Goal: Information Seeking & Learning: Learn about a topic

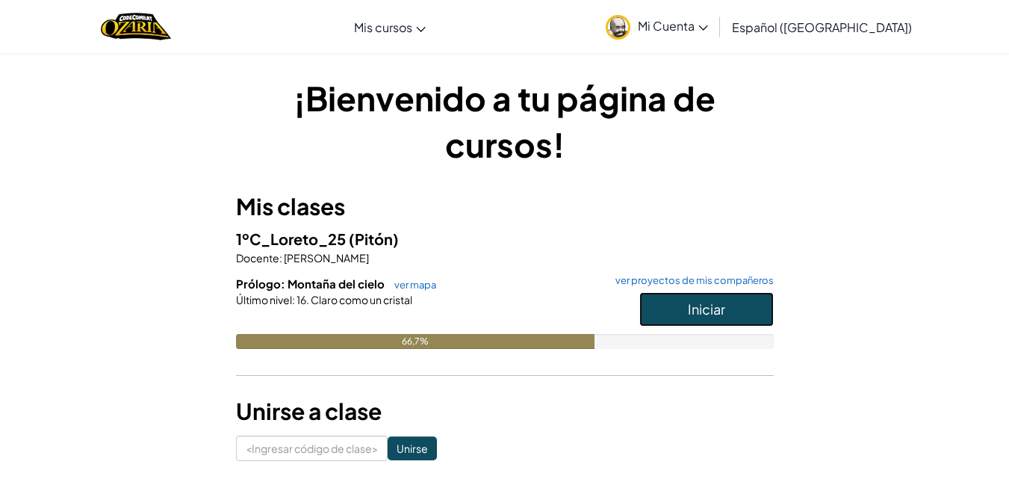
click at [735, 319] on button "Iniciar" at bounding box center [706, 309] width 134 height 34
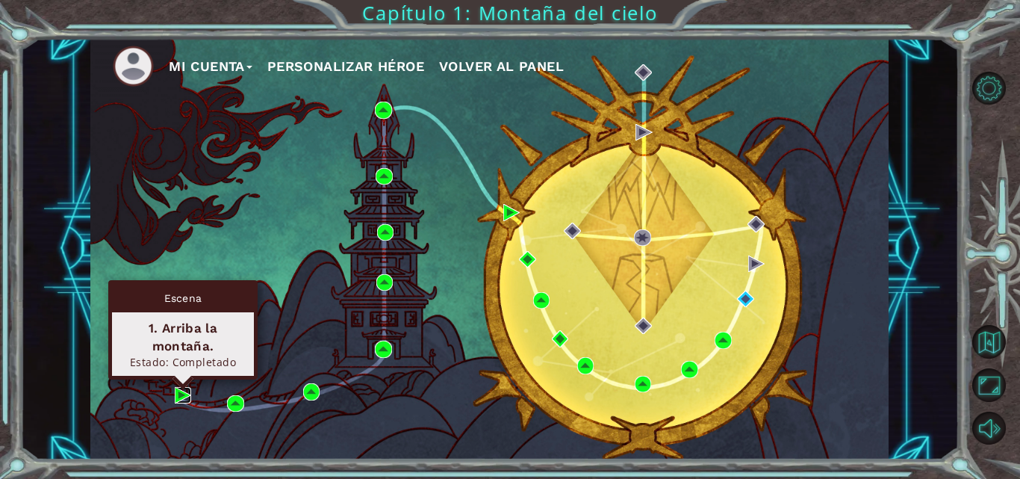
click at [181, 392] on img at bounding box center [183, 395] width 16 height 16
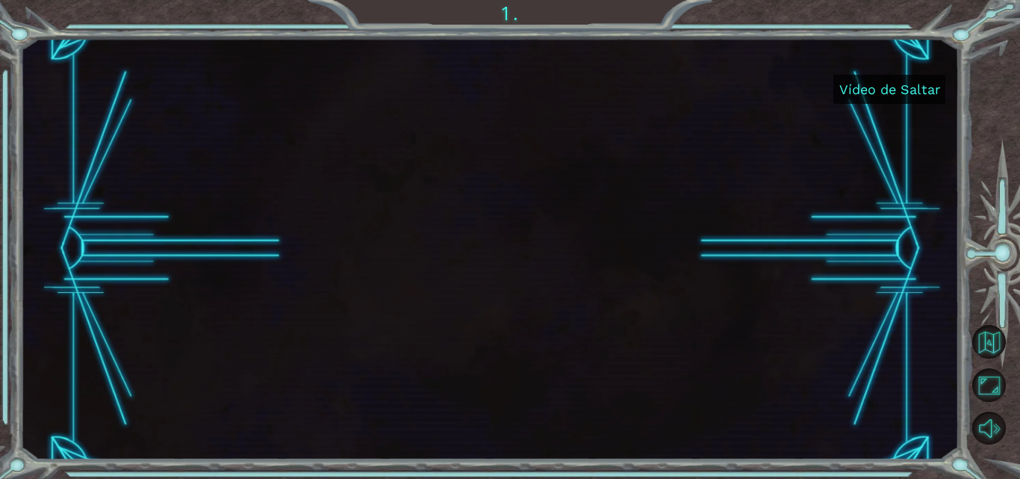
click at [886, 94] on font "Vídeo de Saltar" at bounding box center [889, 89] width 101 height 16
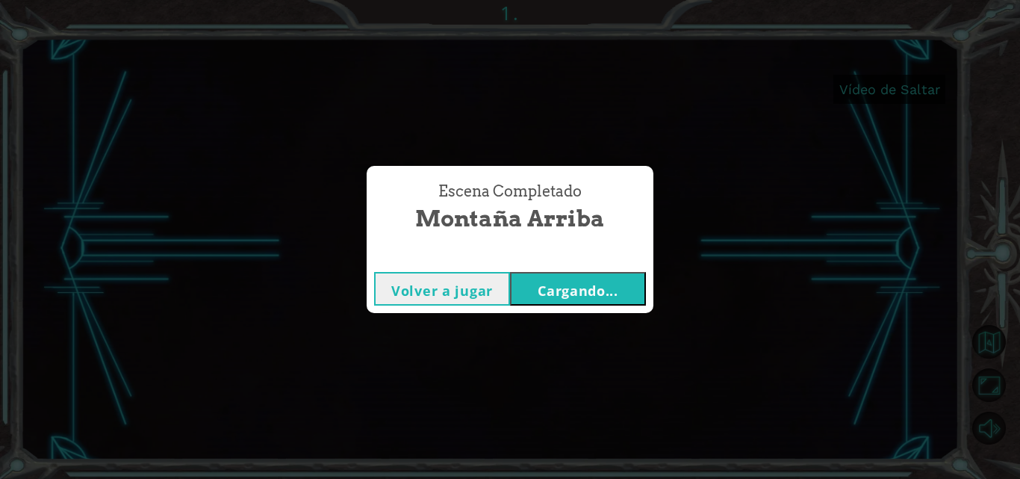
click at [571, 281] on font "Cargando..." at bounding box center [578, 290] width 81 height 18
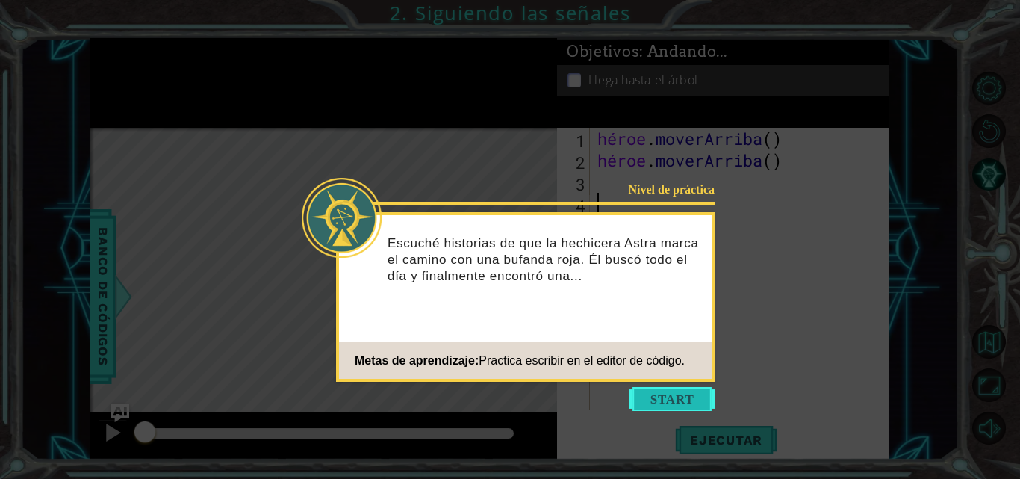
click at [665, 398] on button "Comenzar" at bounding box center [671, 399] width 85 height 24
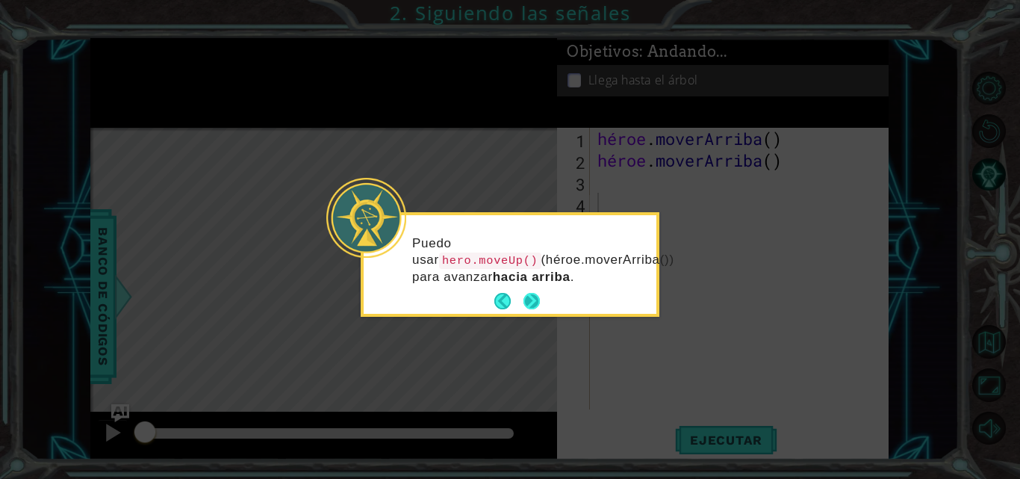
click at [533, 295] on button "Próximo" at bounding box center [531, 301] width 16 height 16
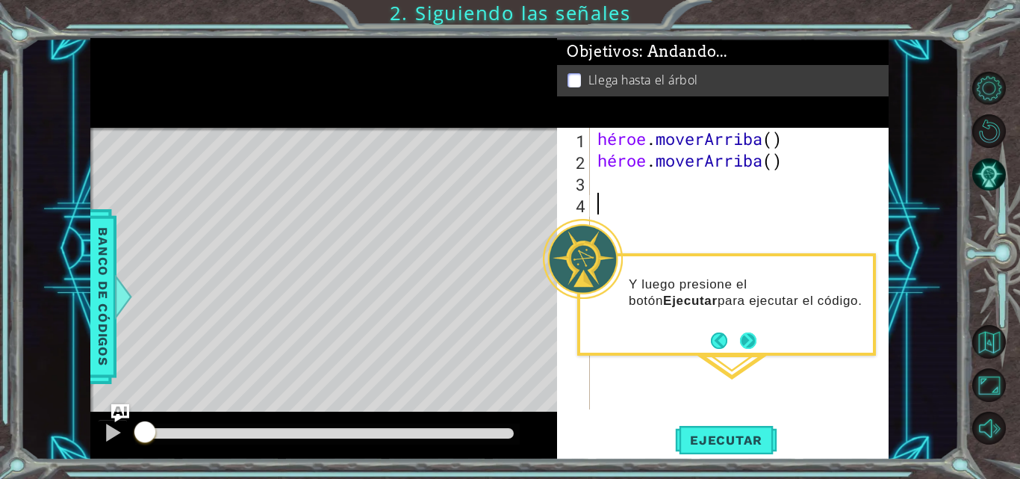
click at [747, 338] on button "Próximo" at bounding box center [748, 340] width 16 height 16
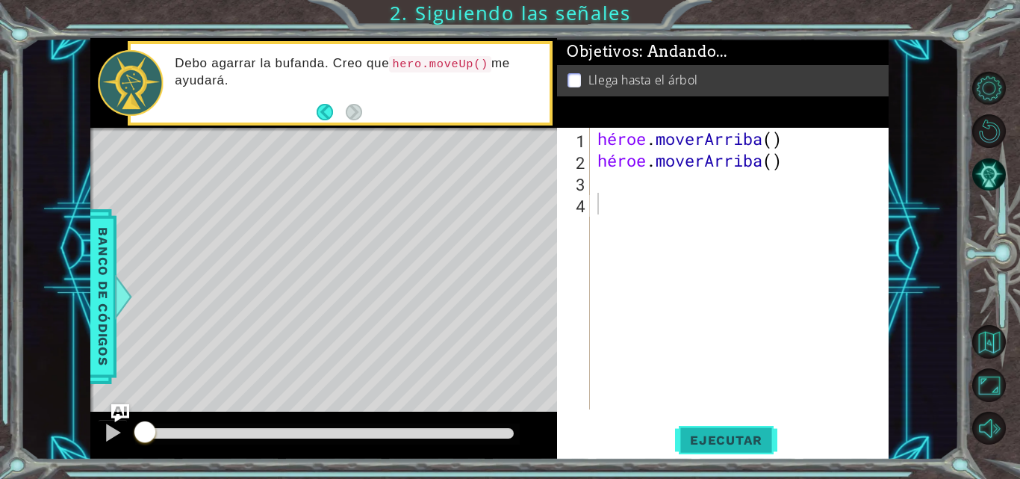
click at [698, 430] on button "Ejecutar" at bounding box center [726, 439] width 102 height 33
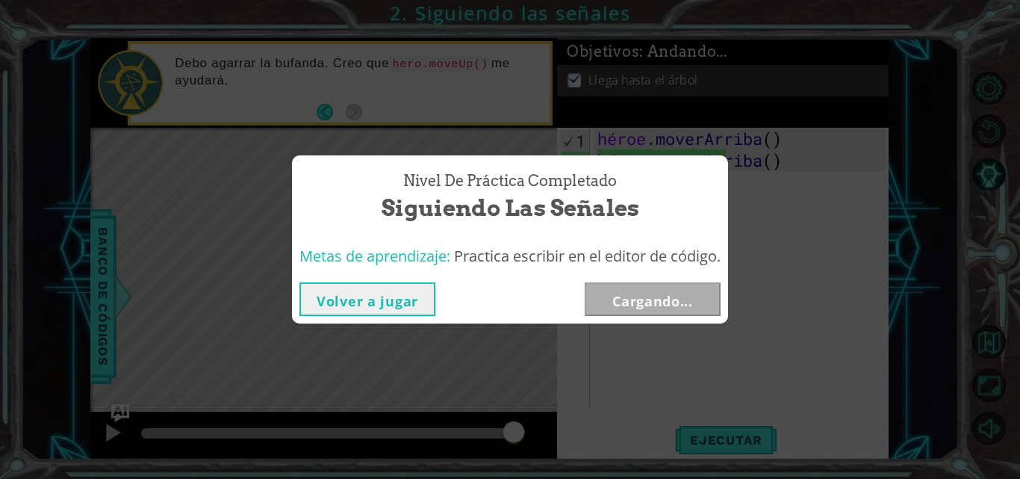
drag, startPoint x: 411, startPoint y: 429, endPoint x: 557, endPoint y: 401, distance: 148.2
click at [557, 401] on body "1 [DEMOGRAPHIC_DATA] XXXXXXXXXXXXXXXXXXXXXXXXXXXXXXXXXXXXXXXXXXXXXXXXXXXXXXXXXX…" at bounding box center [510, 239] width 1020 height 479
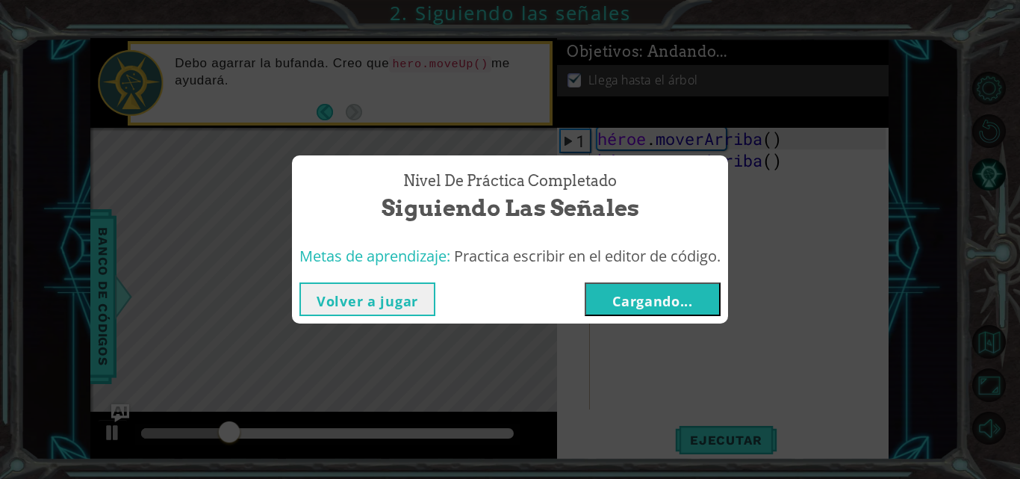
click at [688, 312] on button "Cargando..." at bounding box center [653, 299] width 136 height 34
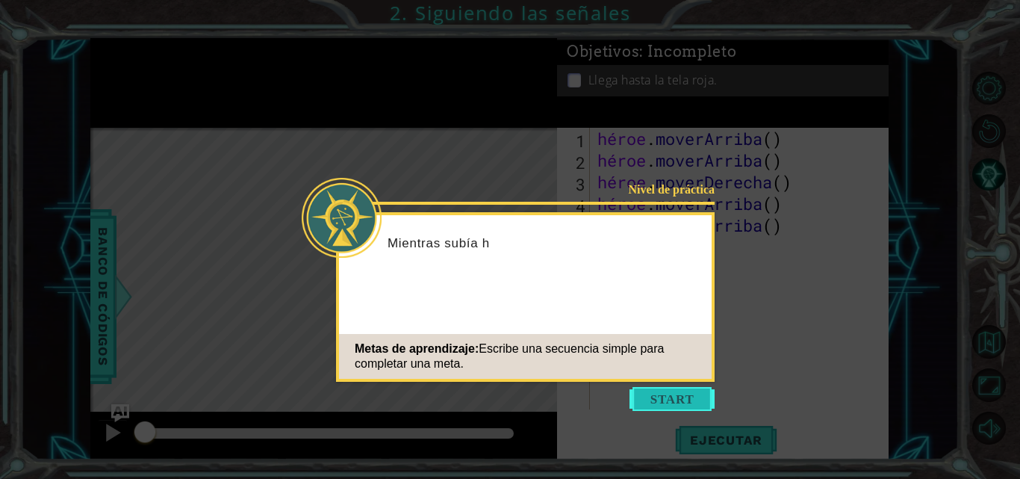
click at [660, 394] on button "Comenzar" at bounding box center [671, 399] width 85 height 24
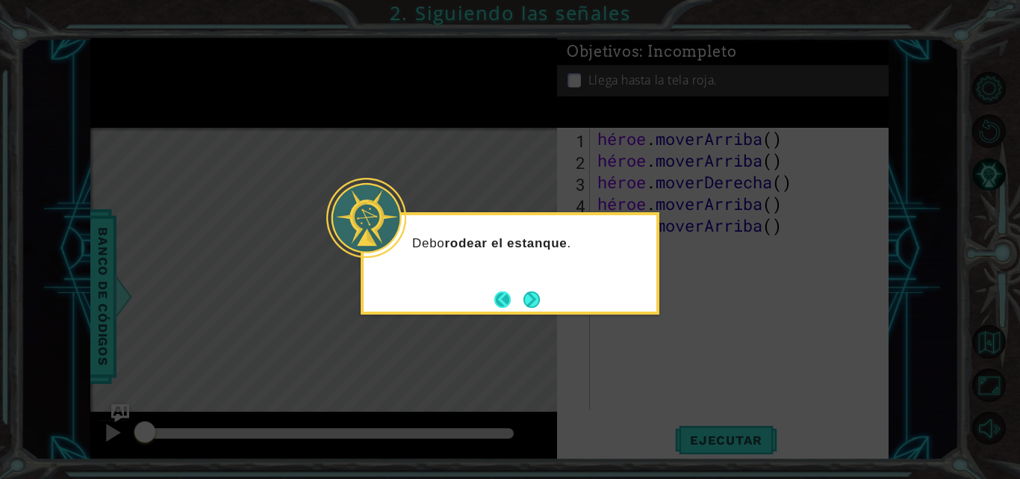
click at [523, 306] on button "Atrás" at bounding box center [508, 299] width 29 height 16
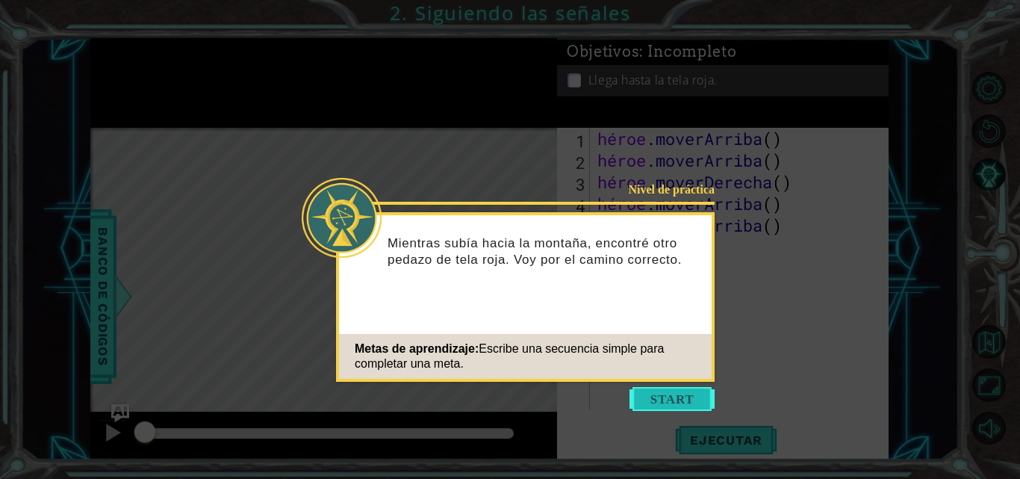
click at [651, 402] on button "Comenzar" at bounding box center [671, 399] width 85 height 24
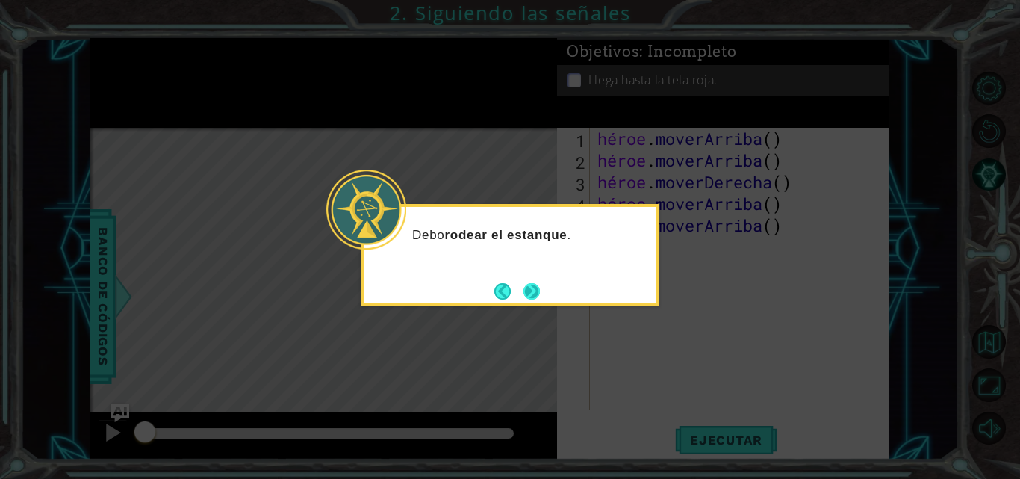
click at [536, 293] on button "Próximo" at bounding box center [531, 291] width 16 height 16
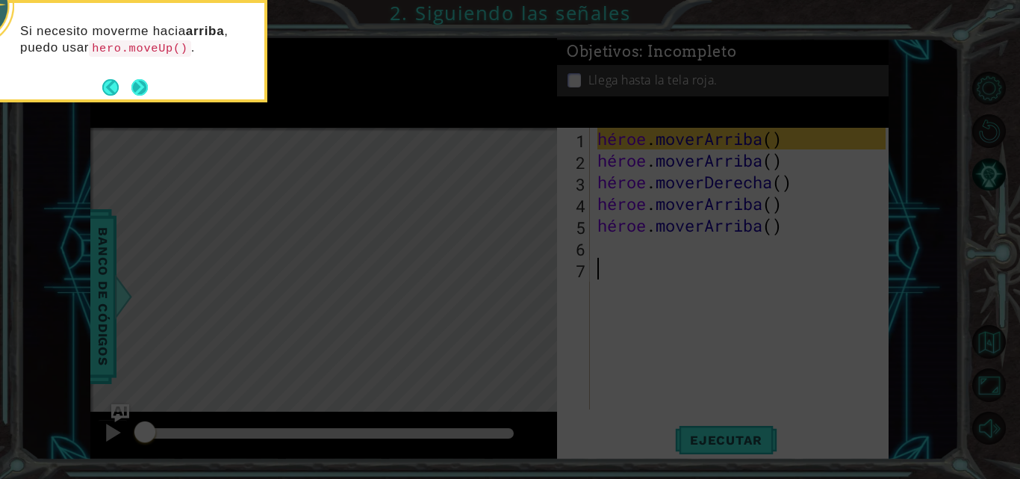
click at [146, 81] on button "Próximo" at bounding box center [139, 87] width 16 height 16
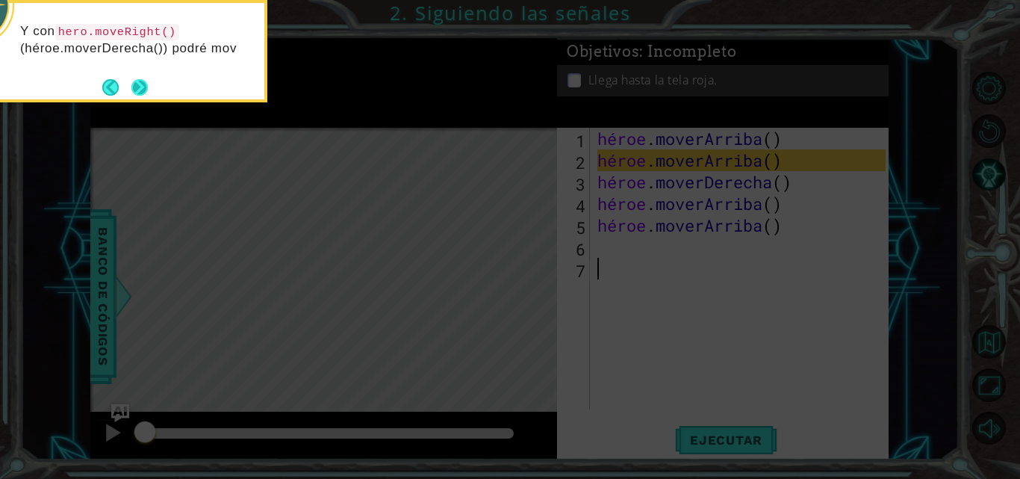
click at [149, 76] on div "Y con hero.moveRight() (héroe.moverDerecha()) podré mov" at bounding box center [118, 44] width 293 height 82
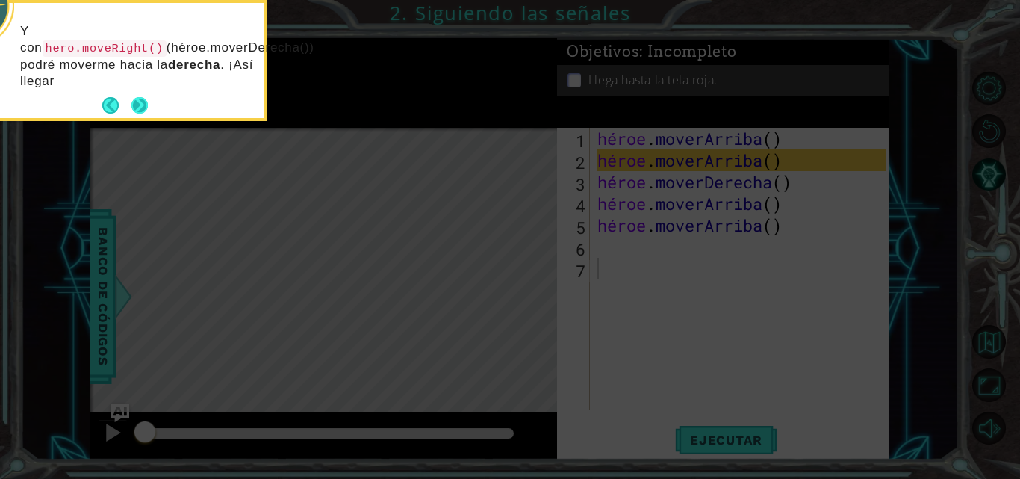
click at [140, 88] on div "Y con hero.moveRight() (héroe.moverDerecha()) podré moverme hacia la derecha . …" at bounding box center [118, 60] width 293 height 115
click at [133, 107] on button "Próximo" at bounding box center [139, 105] width 16 height 16
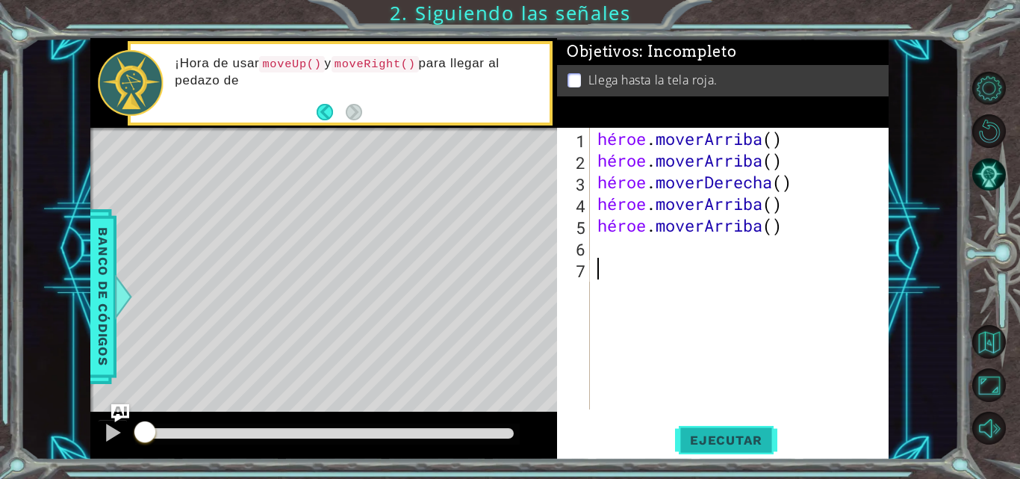
click at [713, 449] on button "Ejecutar" at bounding box center [726, 439] width 102 height 33
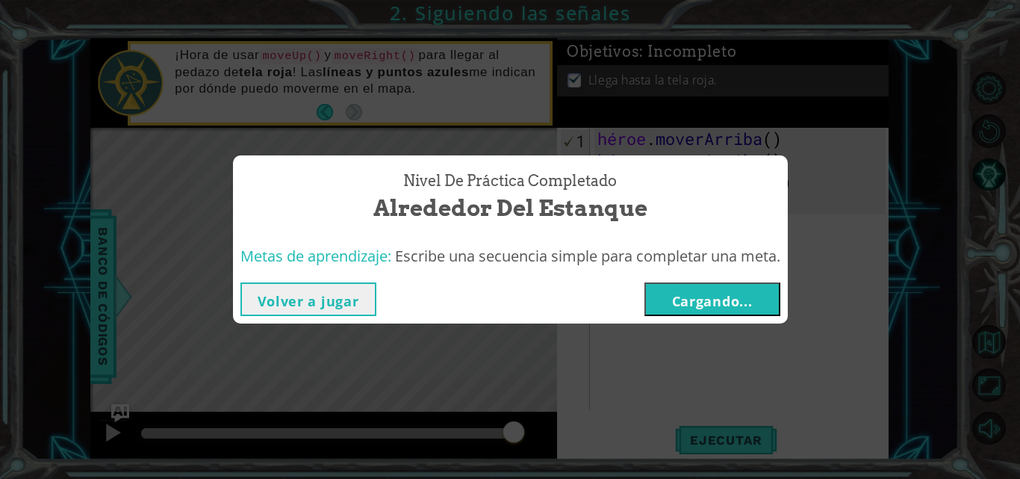
click at [364, 282] on button "Volver a jugar" at bounding box center [308, 299] width 136 height 34
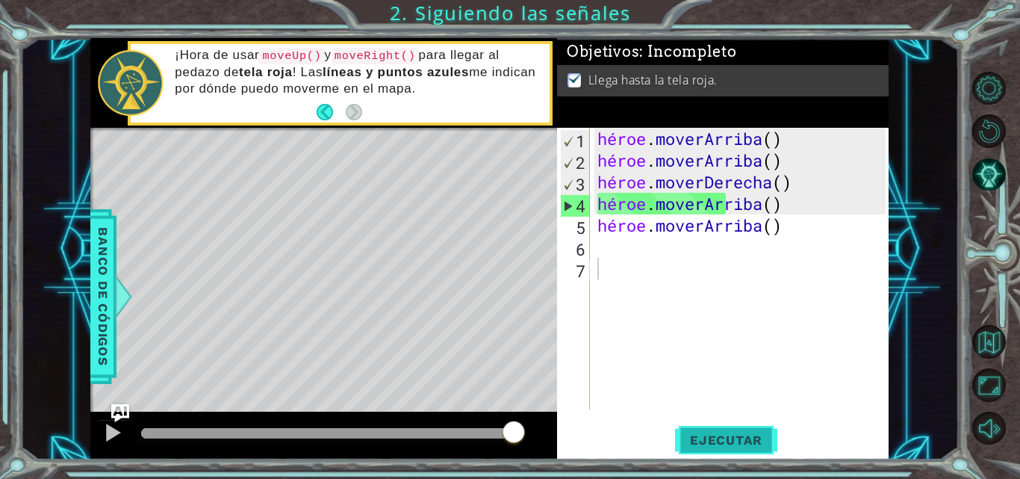
click at [691, 451] on button "Ejecutar" at bounding box center [726, 439] width 102 height 33
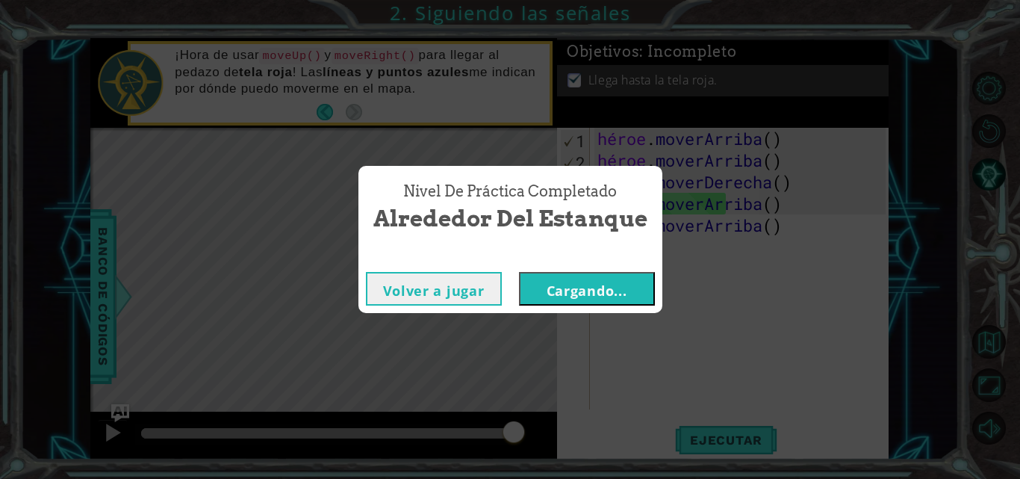
click at [572, 287] on font "Cargando..." at bounding box center [587, 290] width 81 height 18
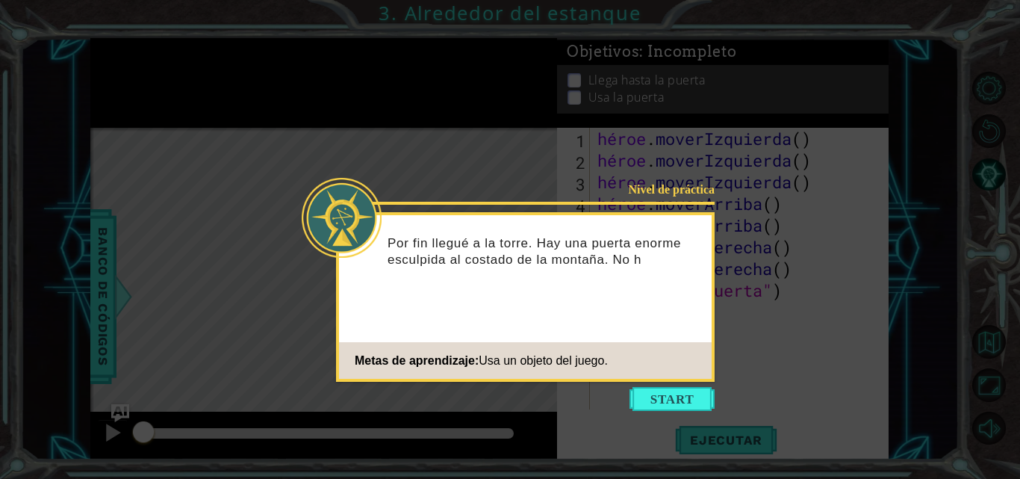
click at [667, 386] on icon at bounding box center [510, 239] width 1020 height 479
click at [667, 388] on button "Comenzar" at bounding box center [671, 399] width 85 height 24
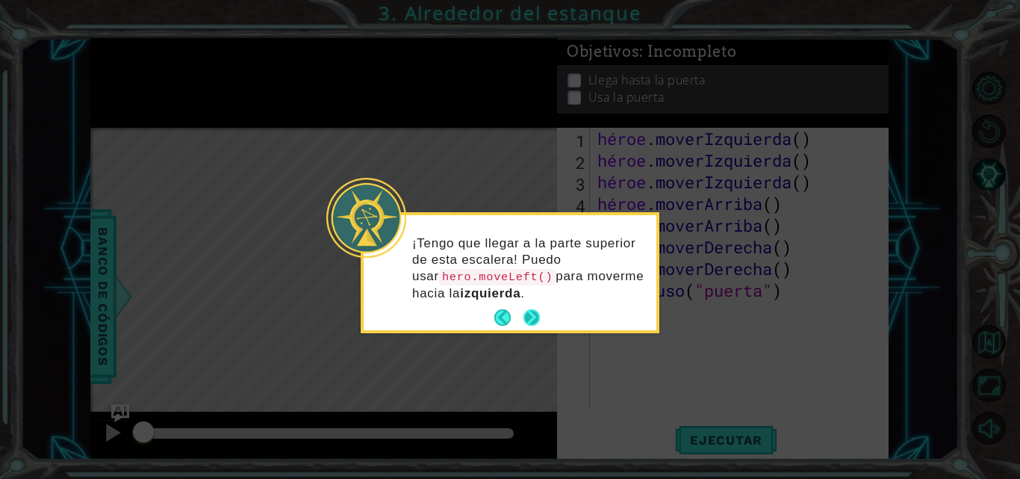
click at [536, 309] on button "Próximo" at bounding box center [531, 317] width 16 height 16
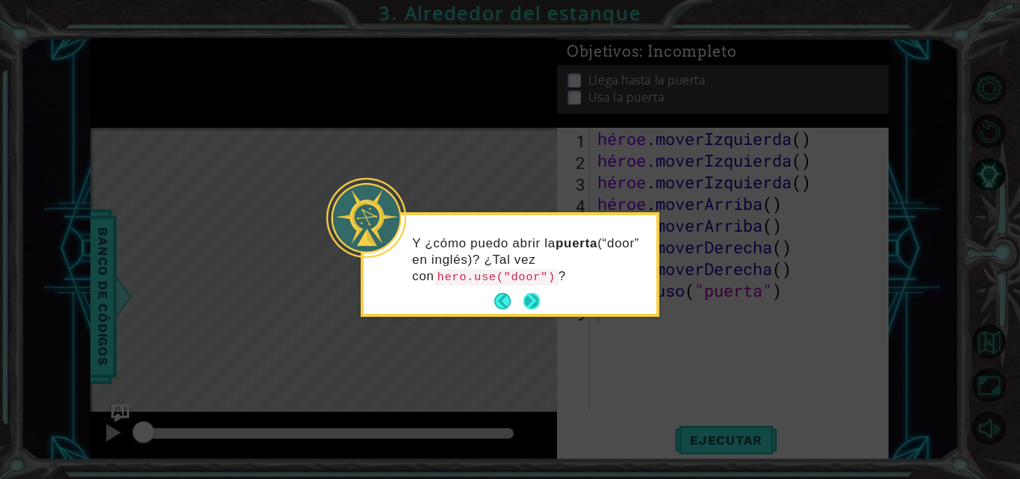
click at [537, 304] on button "Próximo" at bounding box center [531, 301] width 16 height 16
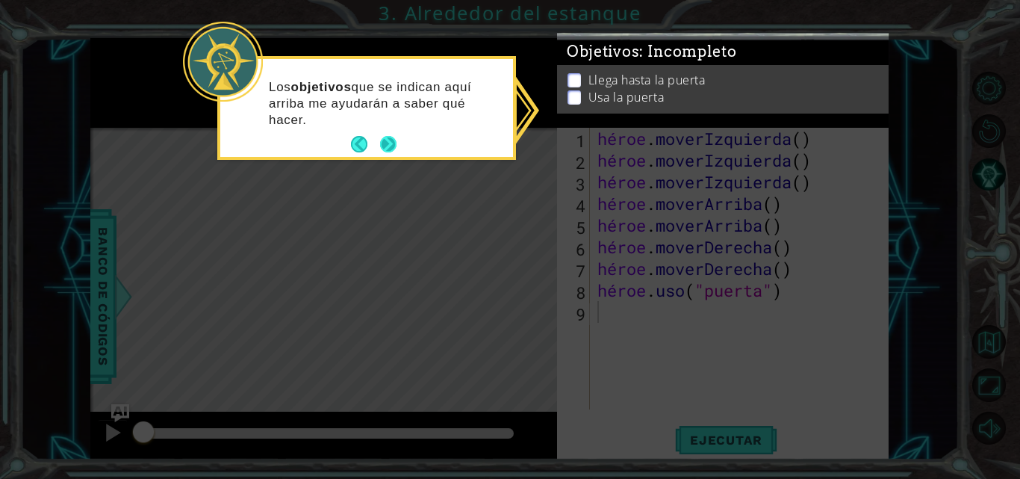
click at [388, 151] on button "Próximo" at bounding box center [388, 144] width 16 height 16
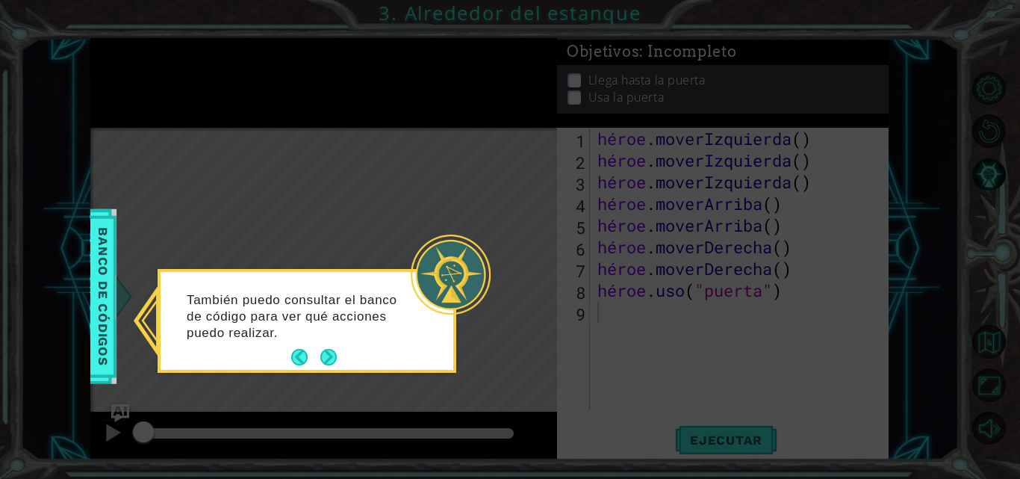
click at [93, 332] on span "Banco de códigos" at bounding box center [101, 296] width 24 height 155
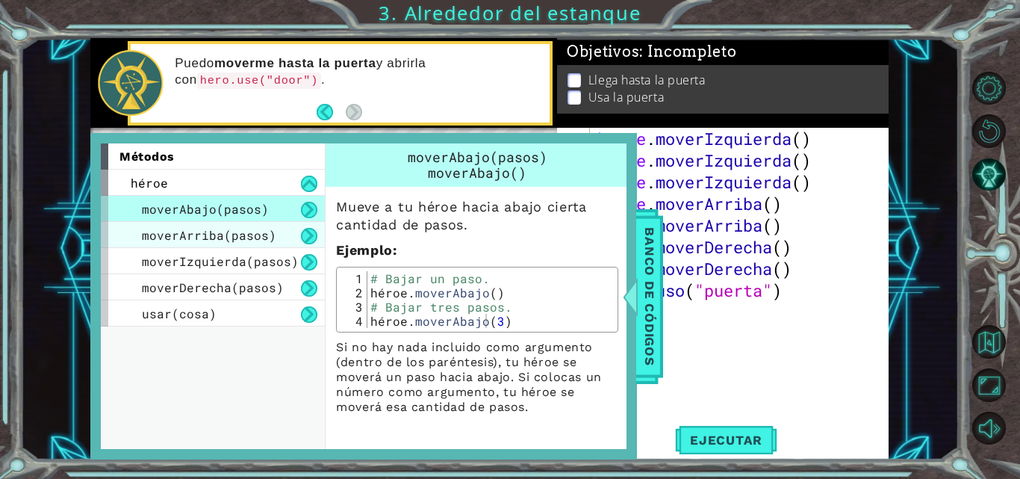
click at [210, 229] on font "moverArriba(pasos)" at bounding box center [209, 235] width 134 height 16
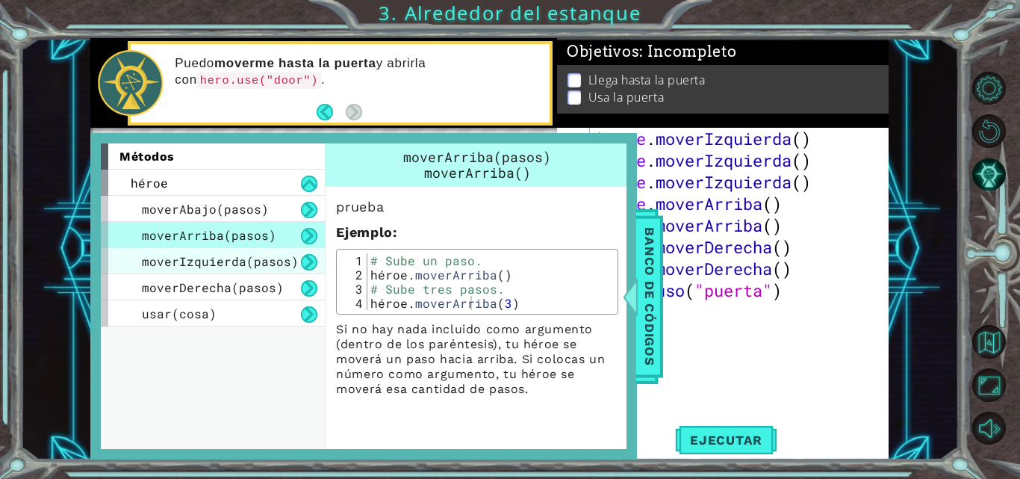
click at [187, 268] on font "moverIzquierda(pasos)" at bounding box center [220, 261] width 157 height 16
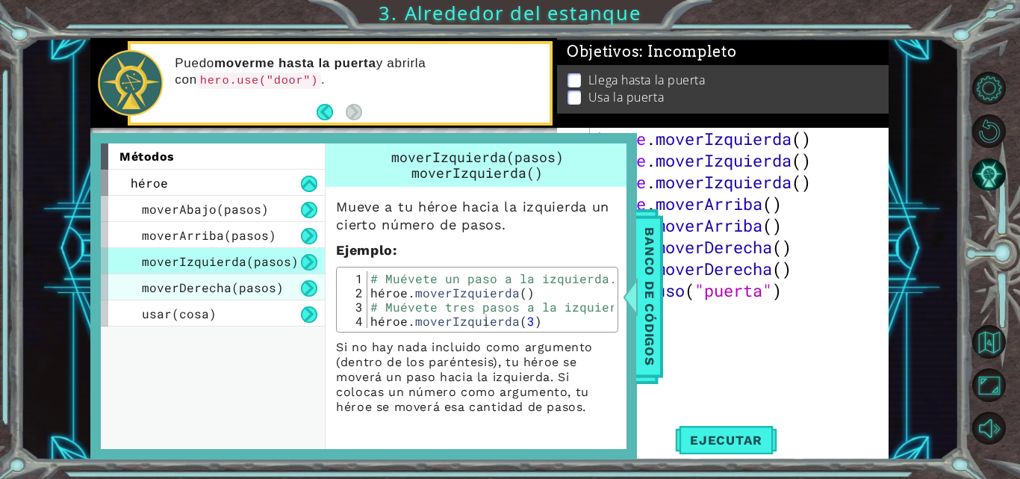
click at [196, 299] on div "moverDerecha(pasos)" at bounding box center [213, 287] width 224 height 26
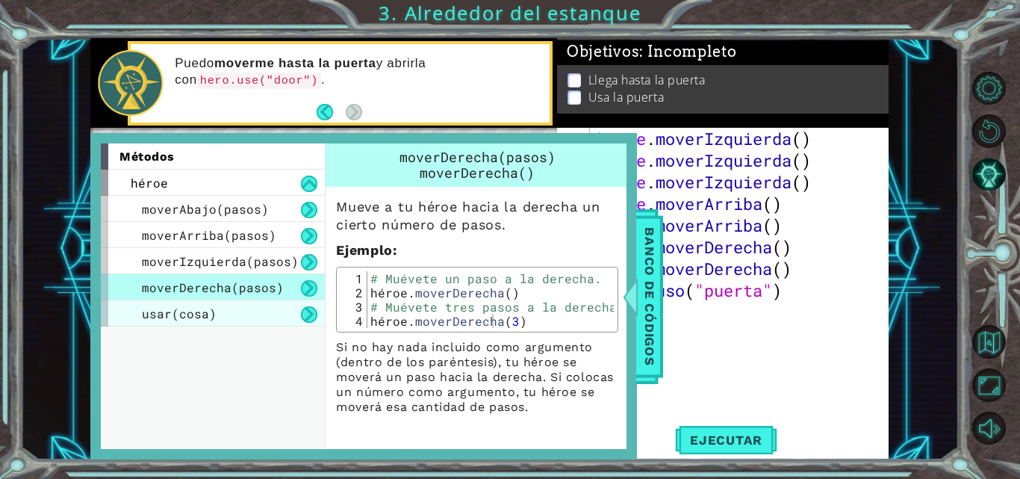
click at [239, 311] on div "usar(cosa)" at bounding box center [213, 313] width 224 height 26
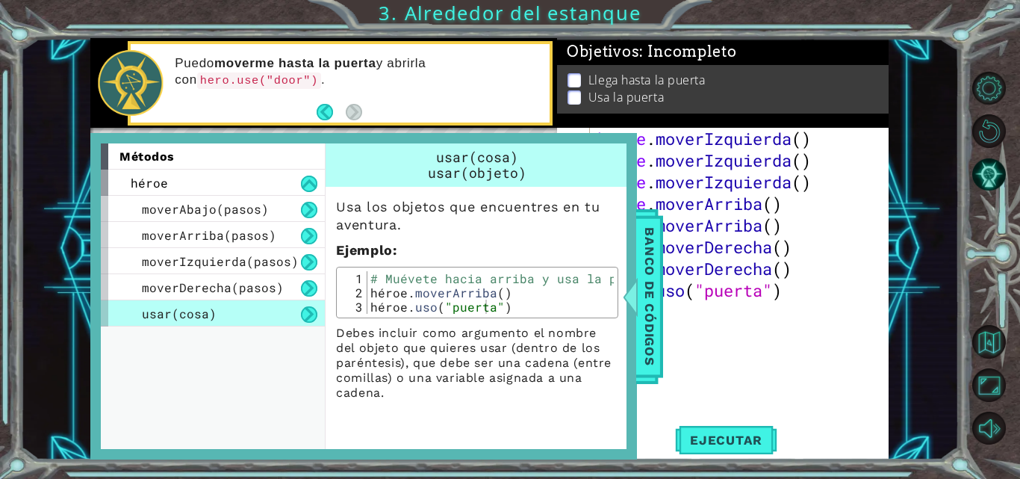
click at [307, 316] on button at bounding box center [309, 314] width 16 height 16
click at [638, 293] on div at bounding box center [628, 296] width 19 height 45
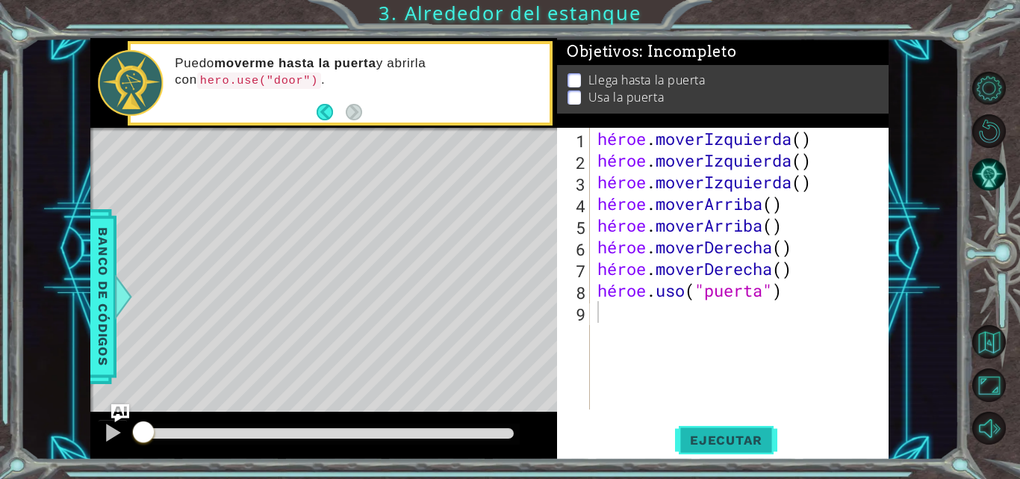
click at [771, 446] on span "Ejecutar" at bounding box center [726, 439] width 102 height 15
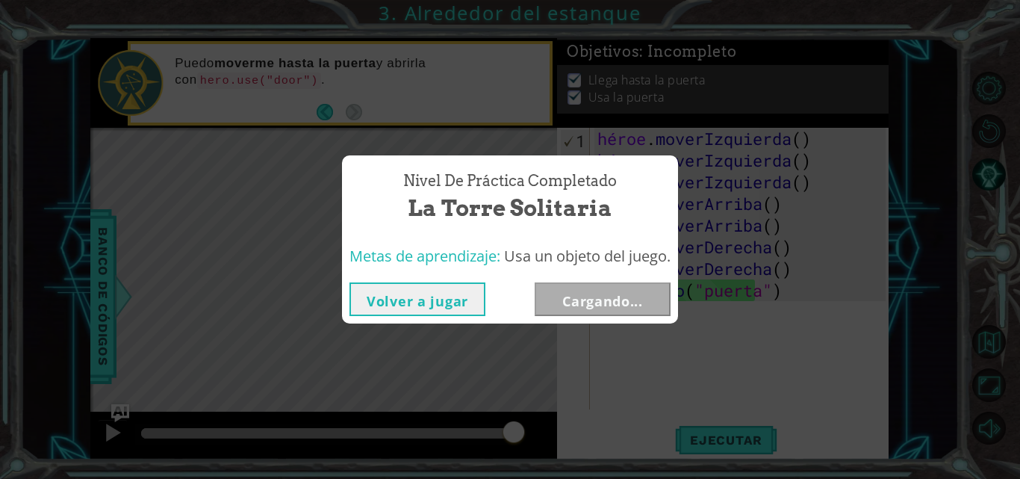
drag, startPoint x: 231, startPoint y: 422, endPoint x: 791, endPoint y: 385, distance: 561.2
click at [791, 385] on body "1 [DEMOGRAPHIC_DATA] XXXXXXXXXXXXXXXXXXXXXXXXXXXXXXXXXXXXXXXXXXXXXXXXXXXXXXXXXX…" at bounding box center [510, 239] width 1020 height 479
click at [561, 309] on button "Cargando..." at bounding box center [603, 299] width 136 height 34
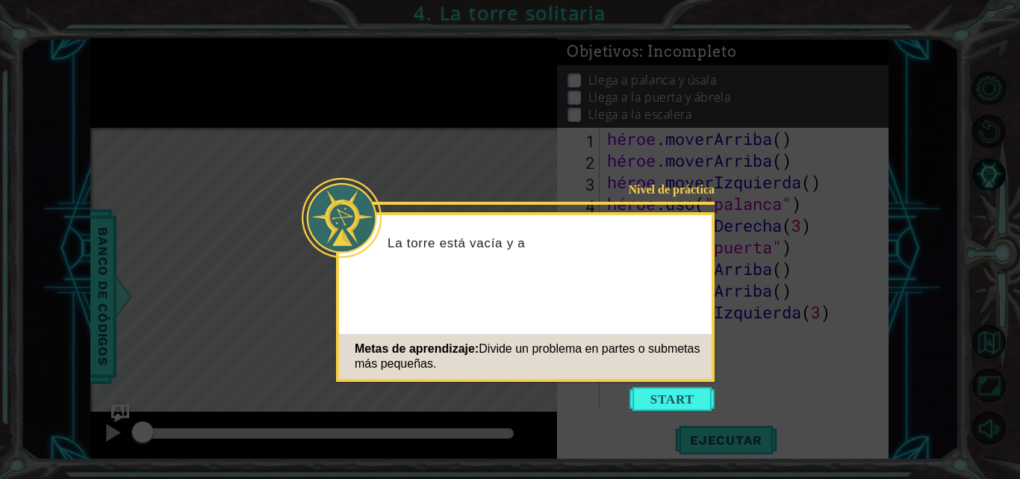
click at [688, 390] on button "Comenzar" at bounding box center [671, 399] width 85 height 24
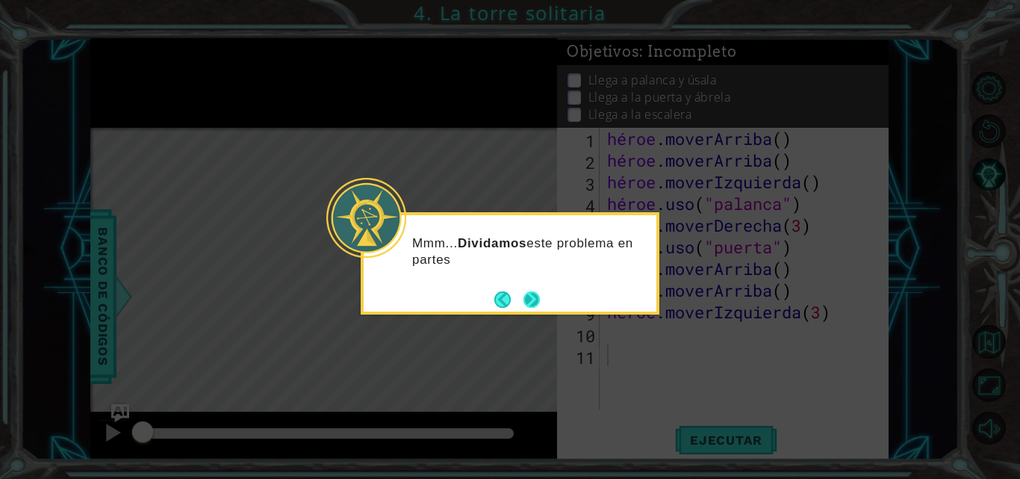
click at [532, 308] on button "Próximo" at bounding box center [531, 299] width 16 height 16
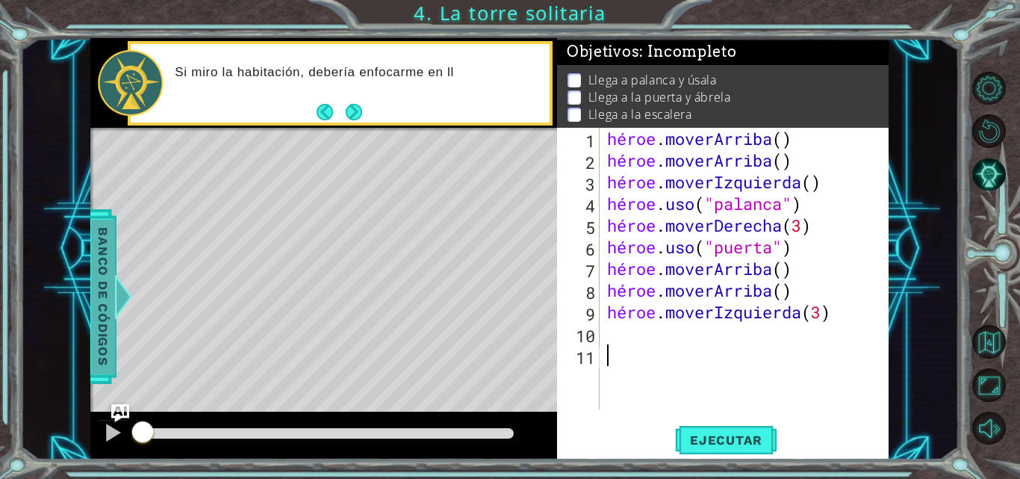
click at [108, 327] on font "Banco de códigos" at bounding box center [103, 296] width 15 height 138
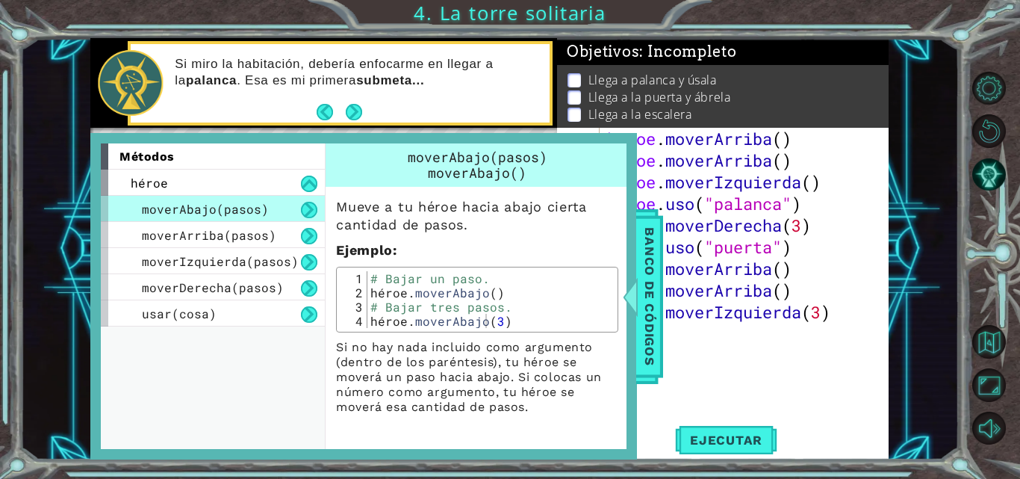
click at [647, 276] on font "Banco de códigos" at bounding box center [649, 296] width 15 height 138
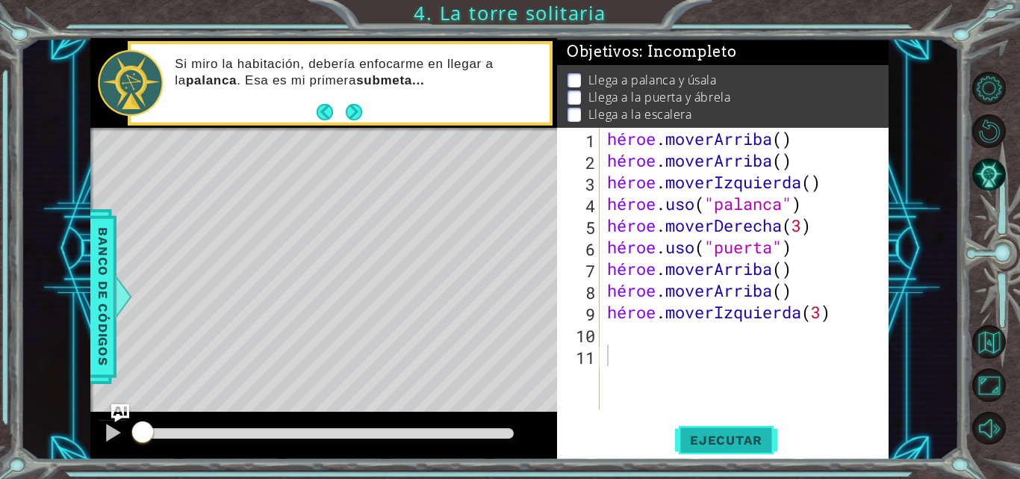
click at [732, 448] on button "Ejecutar" at bounding box center [726, 439] width 102 height 33
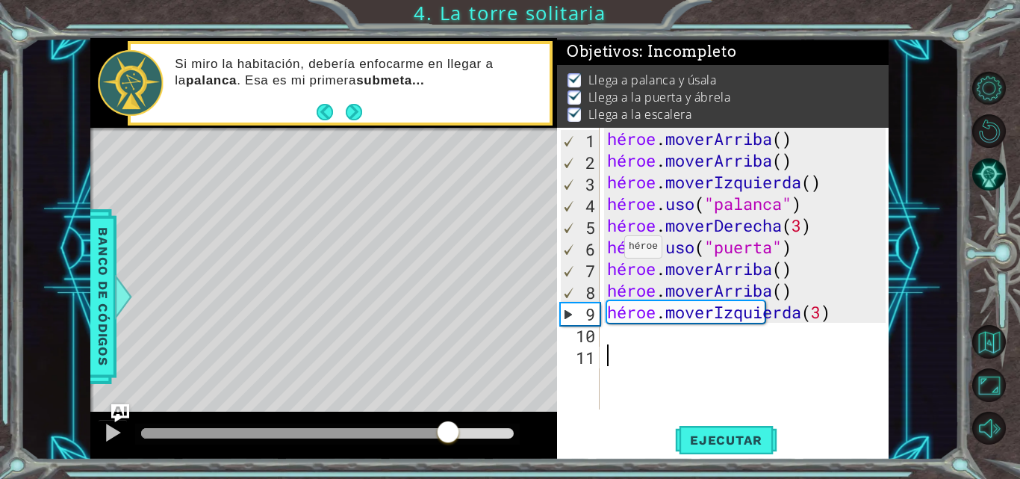
click at [449, 411] on div "métodos héroe moverAbajo(pasos) moverArriba(pasos) moverIzquierda(pasos) moverD…" at bounding box center [489, 248] width 798 height 421
click at [701, 443] on font "Ejecutar" at bounding box center [726, 439] width 72 height 15
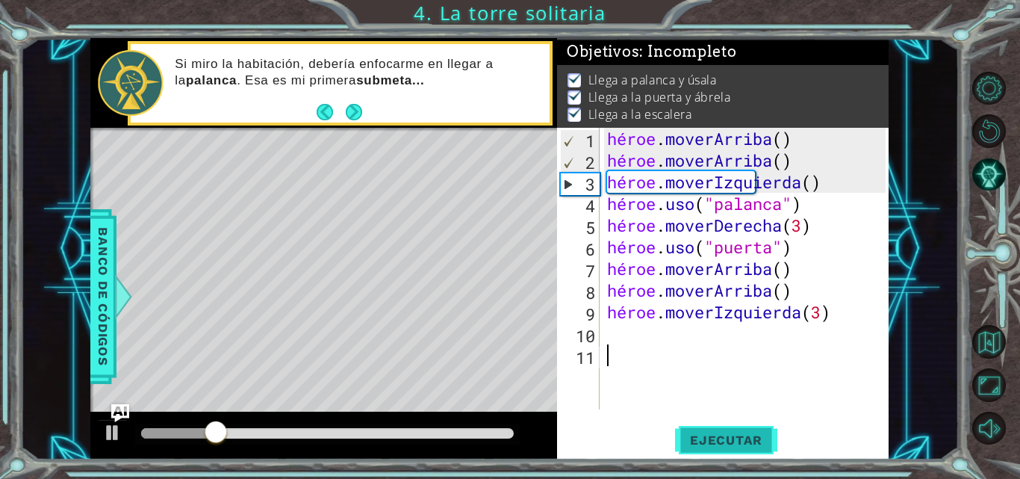
click at [715, 433] on font "Ejecutar" at bounding box center [726, 439] width 72 height 15
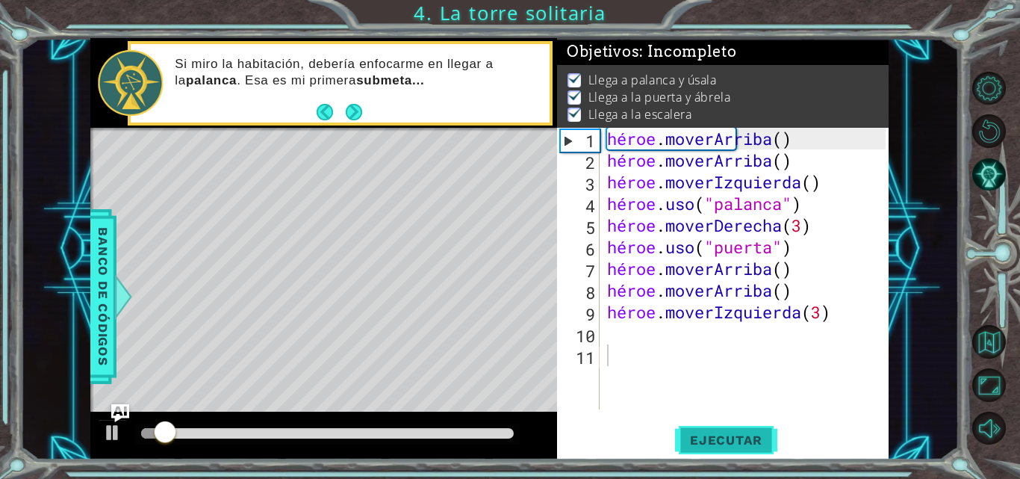
click at [715, 433] on font "Ejecutar" at bounding box center [726, 439] width 72 height 15
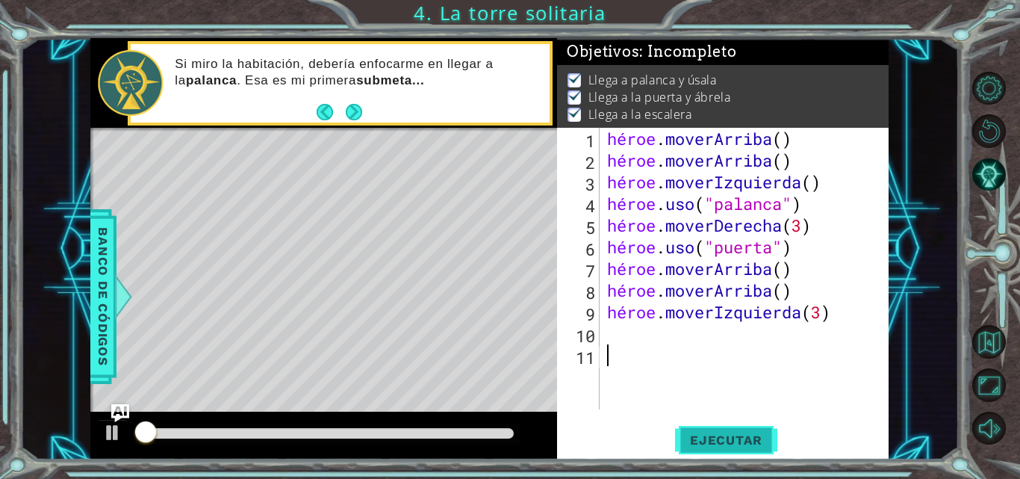
click at [713, 433] on font "Ejecutar" at bounding box center [726, 439] width 72 height 15
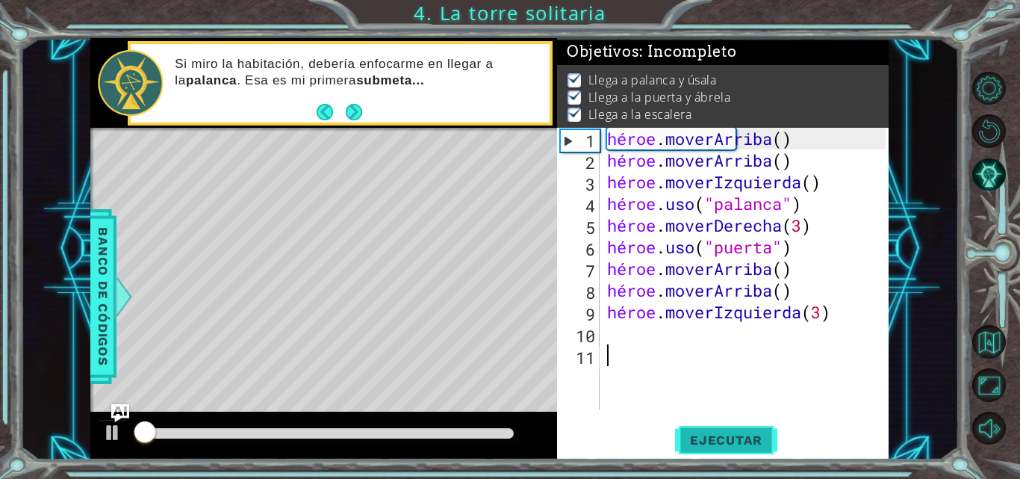
click at [710, 433] on font "Ejecutar" at bounding box center [726, 439] width 72 height 15
click at [710, 432] on font "Ejecutar" at bounding box center [726, 439] width 72 height 15
drag, startPoint x: 710, startPoint y: 432, endPoint x: 591, endPoint y: 411, distance: 120.5
click at [709, 432] on font "Ejecutar" at bounding box center [726, 439] width 72 height 15
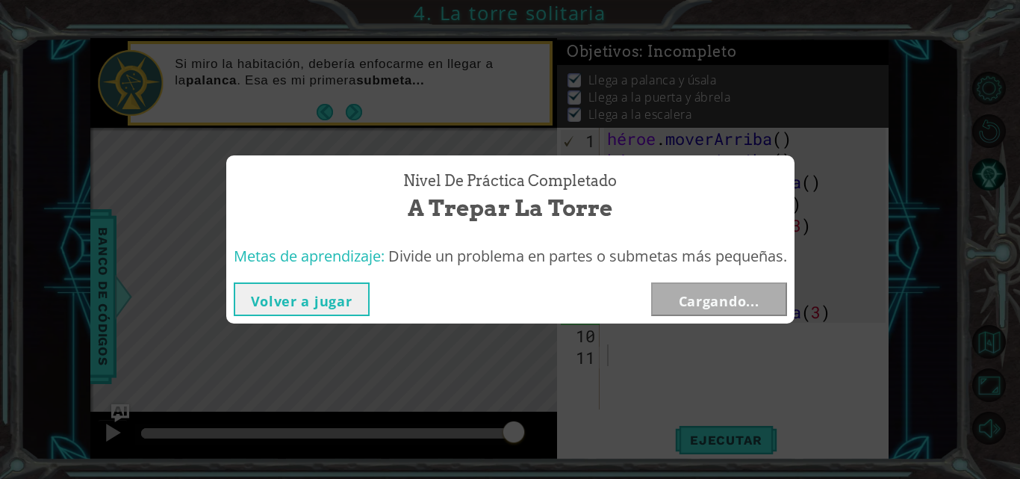
drag, startPoint x: 175, startPoint y: 432, endPoint x: 768, endPoint y: 426, distance: 592.9
click at [769, 426] on body "1 [DEMOGRAPHIC_DATA] XXXXXXXXXXXXXXXXXXXXXXXXXXXXXXXXXXXXXXXXXXXXXXXXXXXXXXXXXX…" at bounding box center [510, 239] width 1020 height 479
click at [765, 293] on button "Cargando..." at bounding box center [719, 299] width 136 height 34
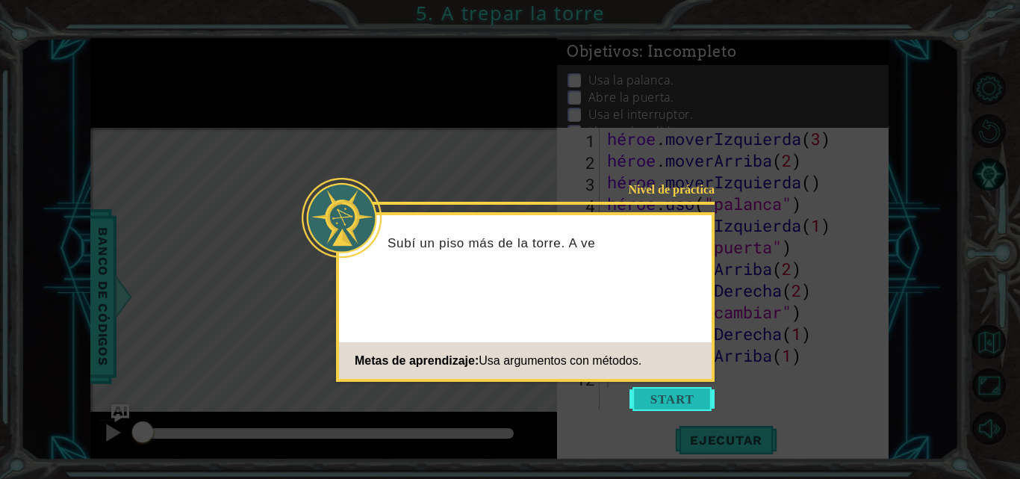
click at [673, 402] on button "Comenzar" at bounding box center [671, 399] width 85 height 24
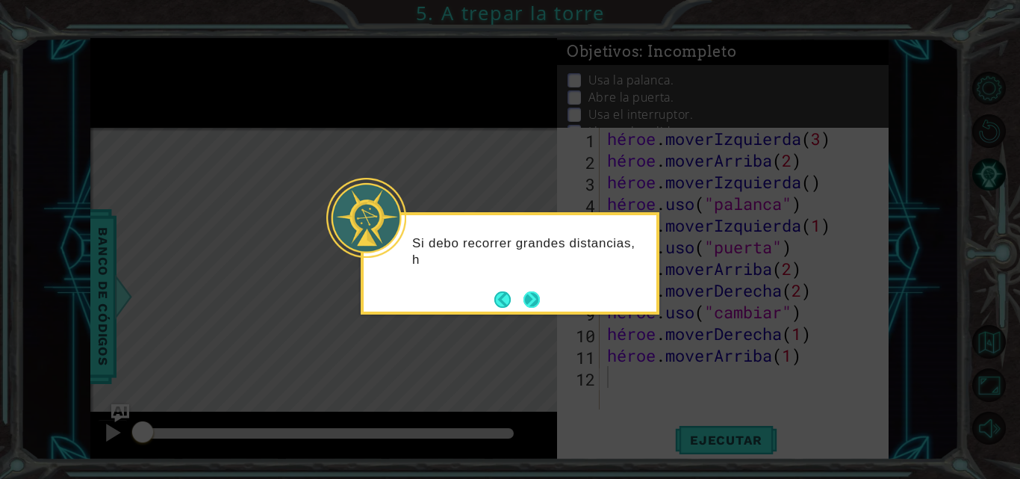
click at [540, 302] on button "Próximo" at bounding box center [531, 299] width 16 height 16
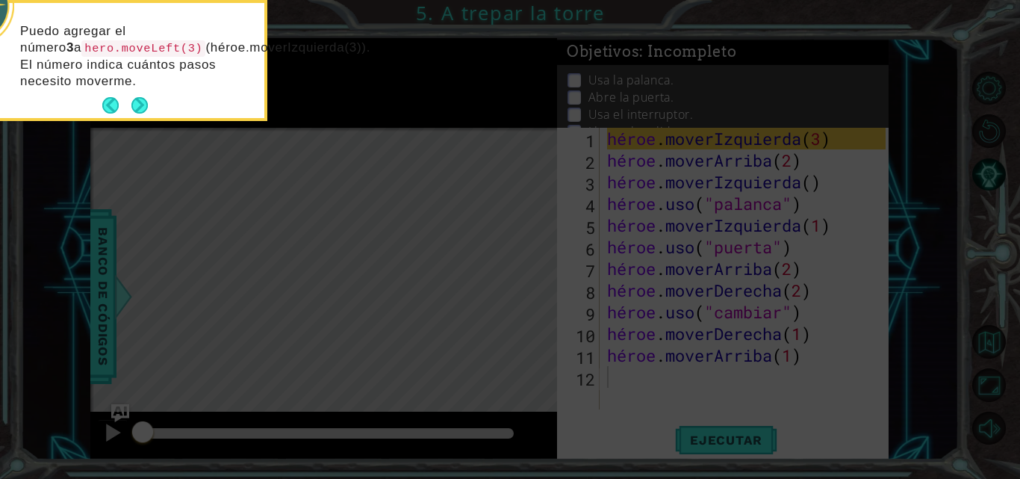
click at [144, 113] on button "Próximo" at bounding box center [139, 105] width 16 height 16
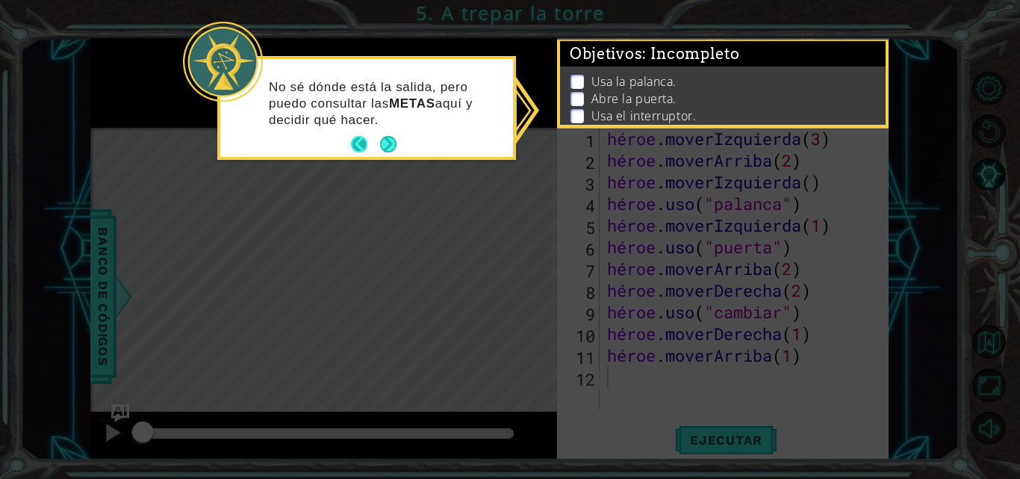
click at [358, 149] on button "Atrás" at bounding box center [365, 144] width 29 height 16
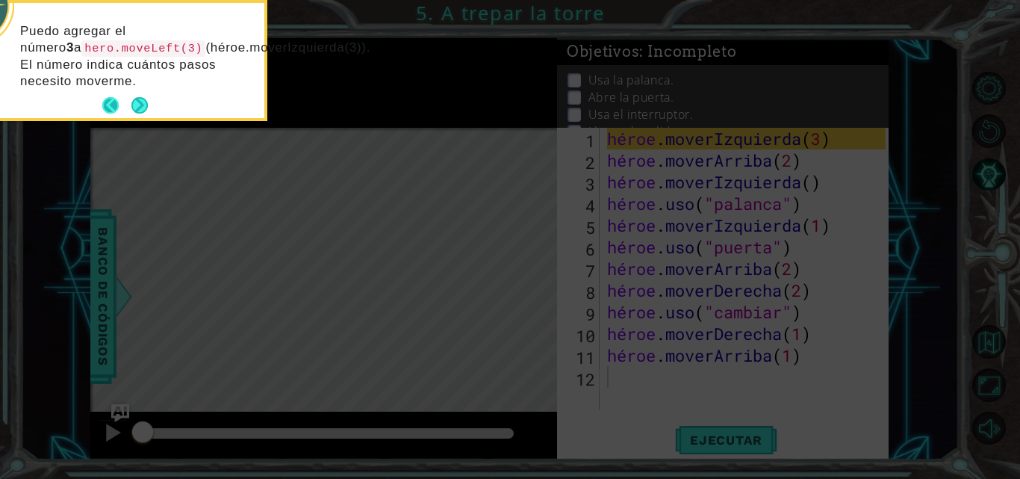
click at [113, 101] on button "Atrás" at bounding box center [116, 105] width 29 height 16
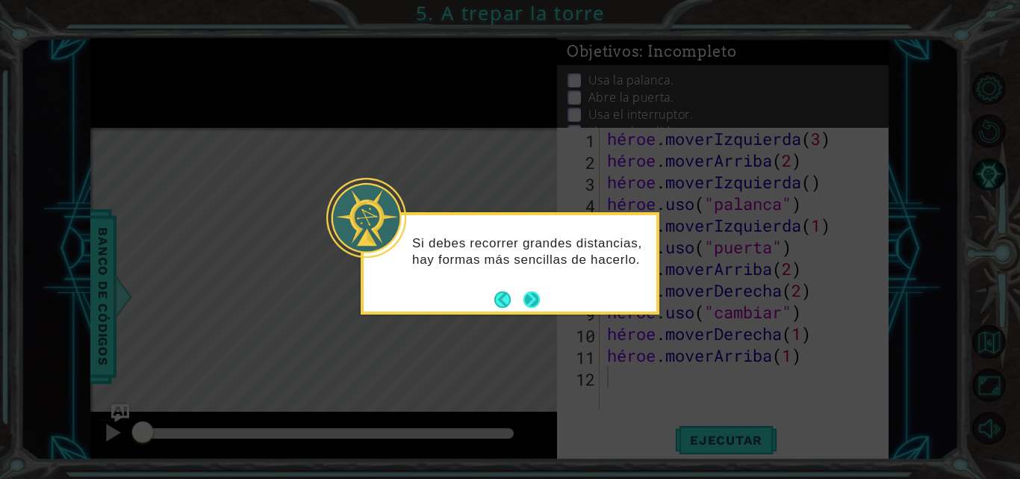
click at [528, 294] on button "Próximo" at bounding box center [531, 299] width 16 height 16
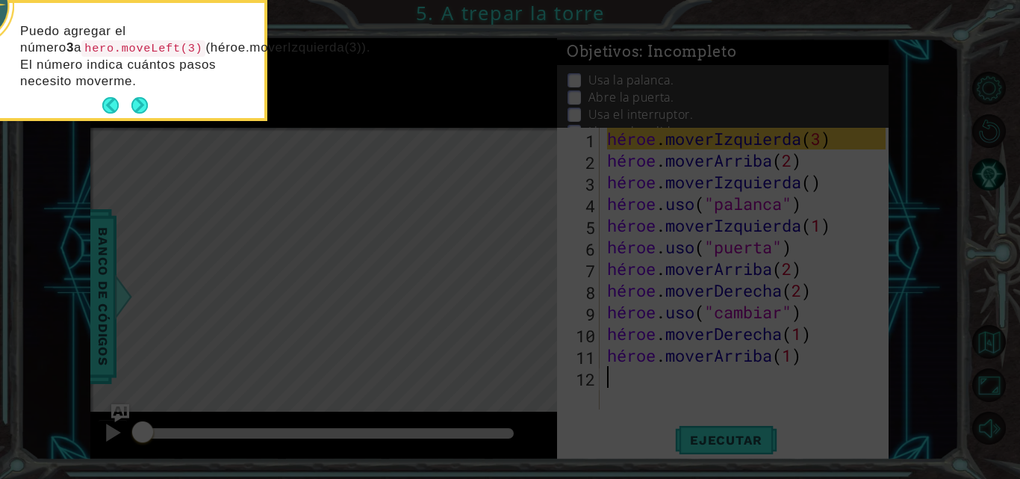
click at [146, 108] on button "Próximo" at bounding box center [139, 105] width 16 height 16
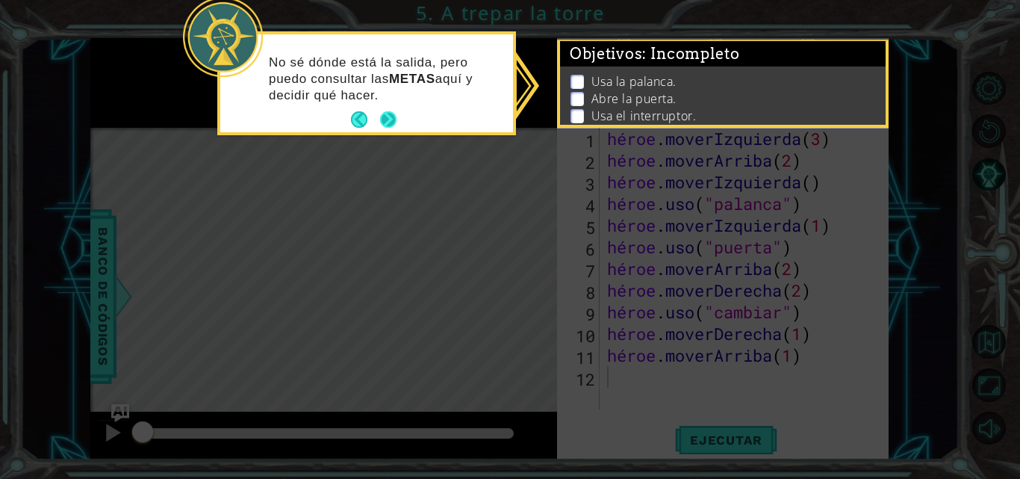
click at [390, 116] on button "Próximo" at bounding box center [388, 119] width 16 height 16
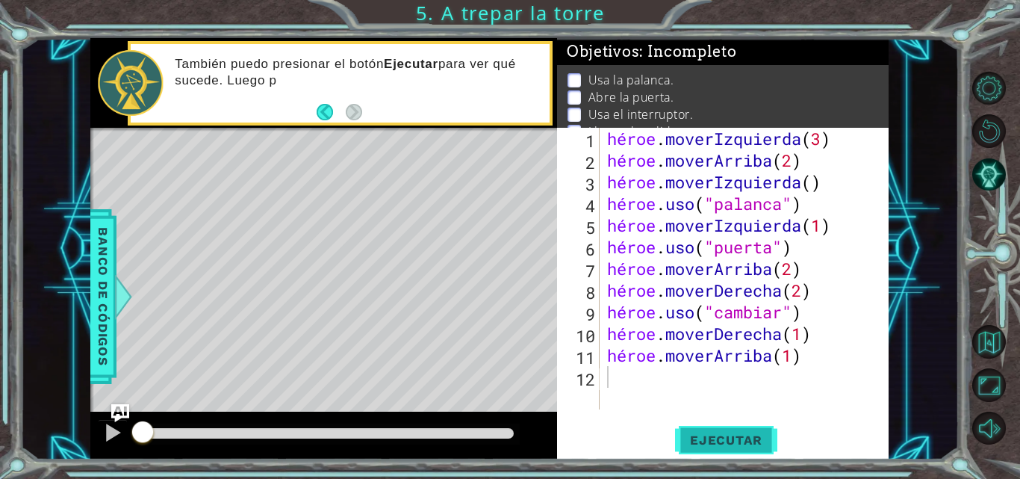
click at [719, 435] on font "Ejecutar" at bounding box center [726, 439] width 72 height 15
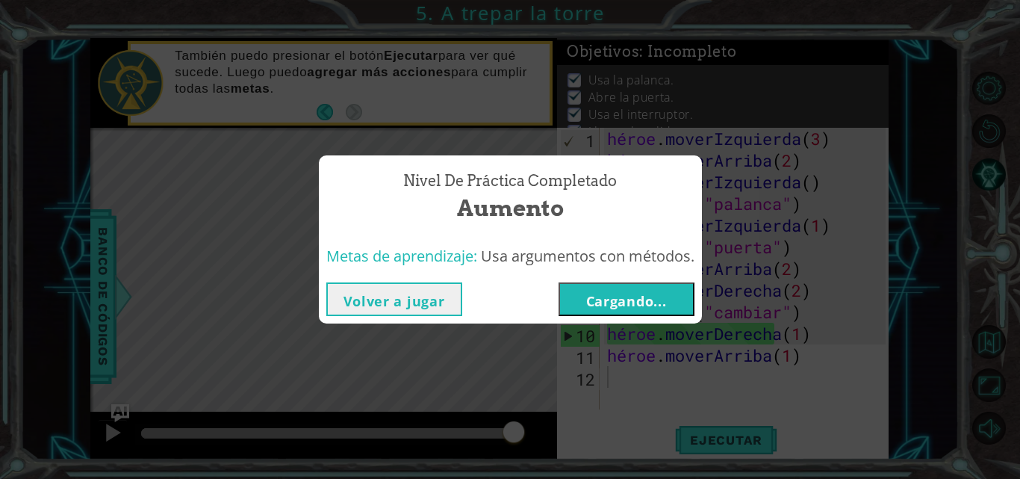
drag, startPoint x: 202, startPoint y: 437, endPoint x: 528, endPoint y: 445, distance: 326.4
click at [528, 445] on body "1 [DEMOGRAPHIC_DATA] XXXXXXXXXXXXXXXXXXXXXXXXXXXXXXXXXXXXXXXXXXXXXXXXXXXXXXXXXX…" at bounding box center [510, 239] width 1020 height 479
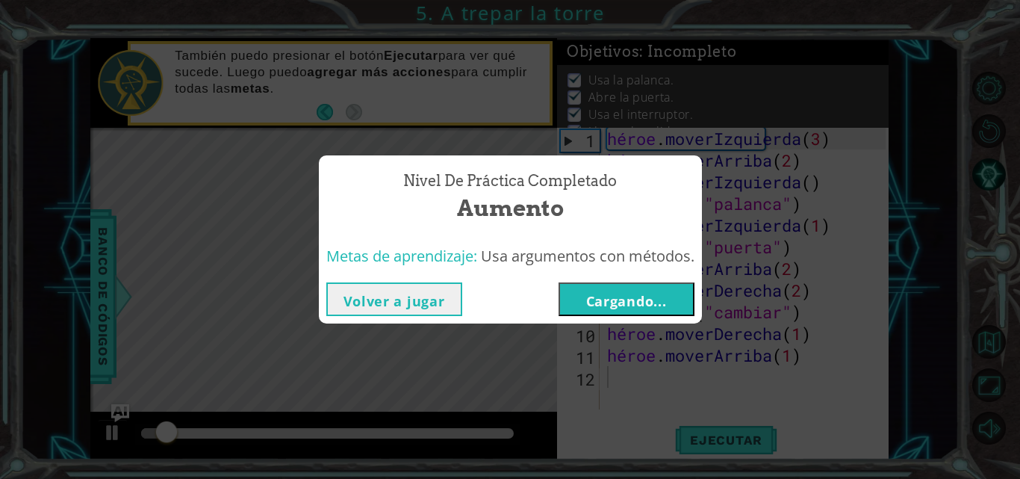
click at [596, 314] on button "Cargando..." at bounding box center [626, 299] width 136 height 34
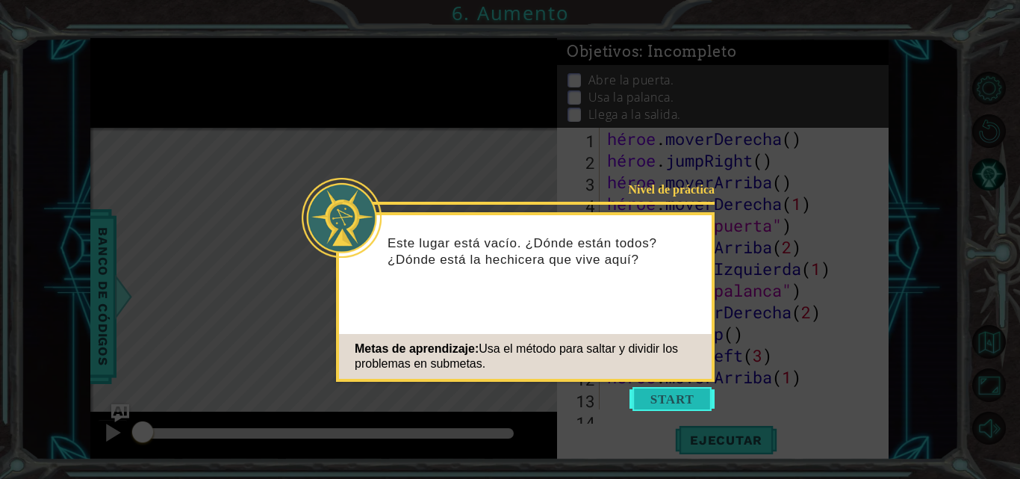
click at [678, 399] on button "Comenzar" at bounding box center [671, 399] width 85 height 24
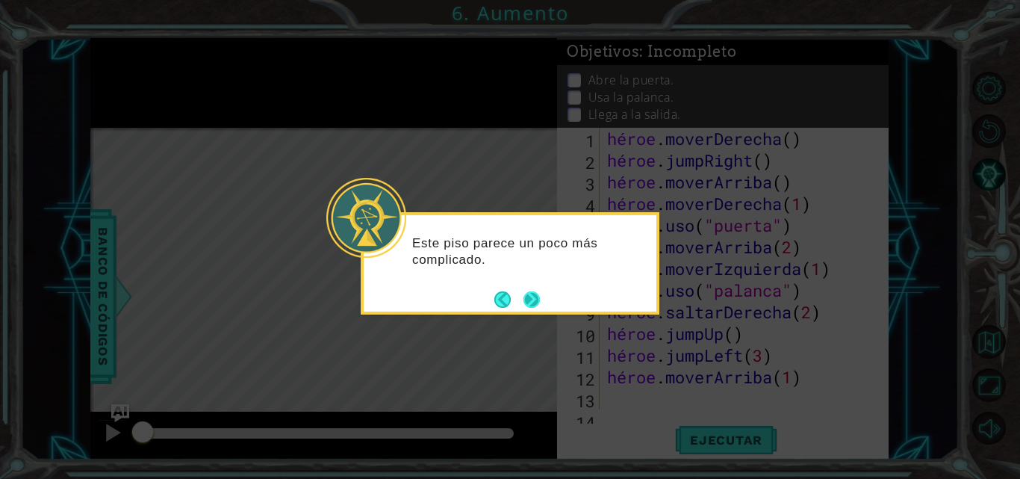
click at [524, 305] on button "Próximo" at bounding box center [531, 299] width 16 height 16
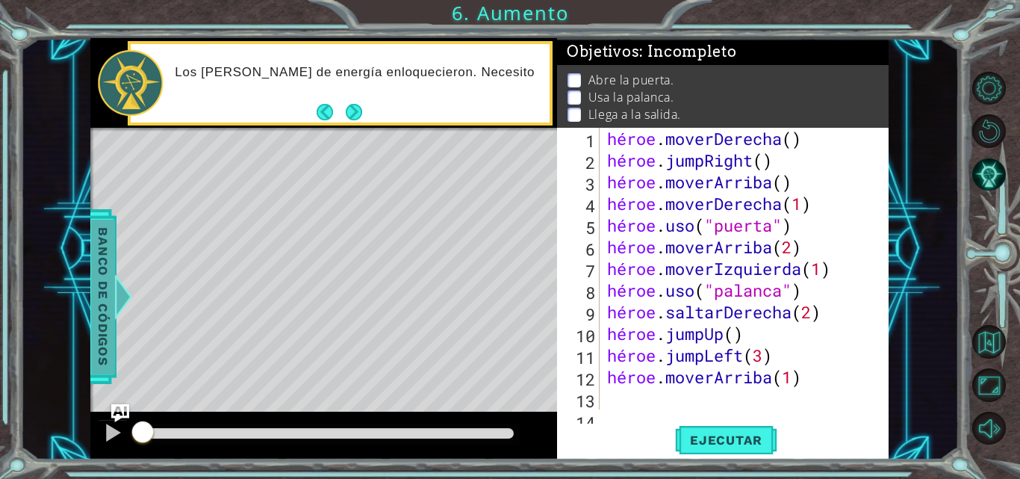
click at [101, 301] on font "Banco de códigos" at bounding box center [103, 296] width 15 height 138
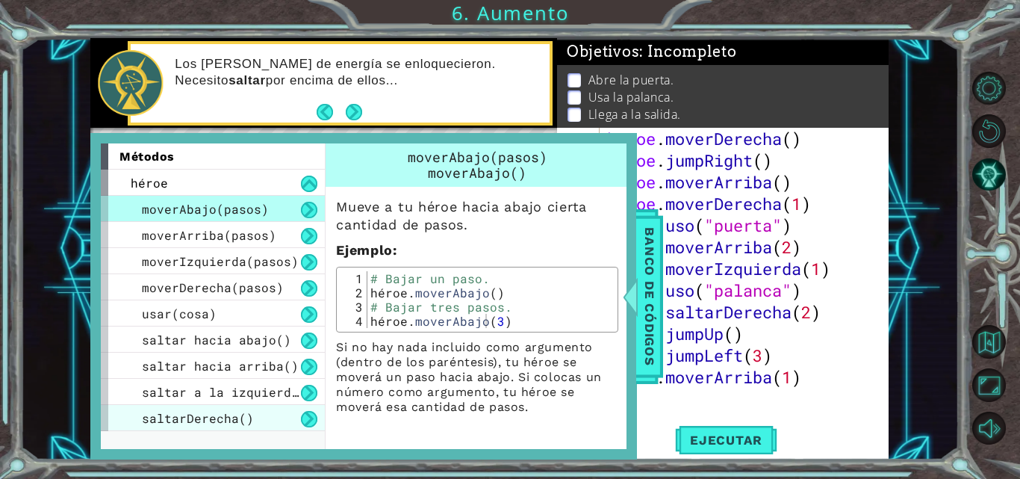
click at [227, 417] on font "saltarDerecha()" at bounding box center [198, 418] width 112 height 16
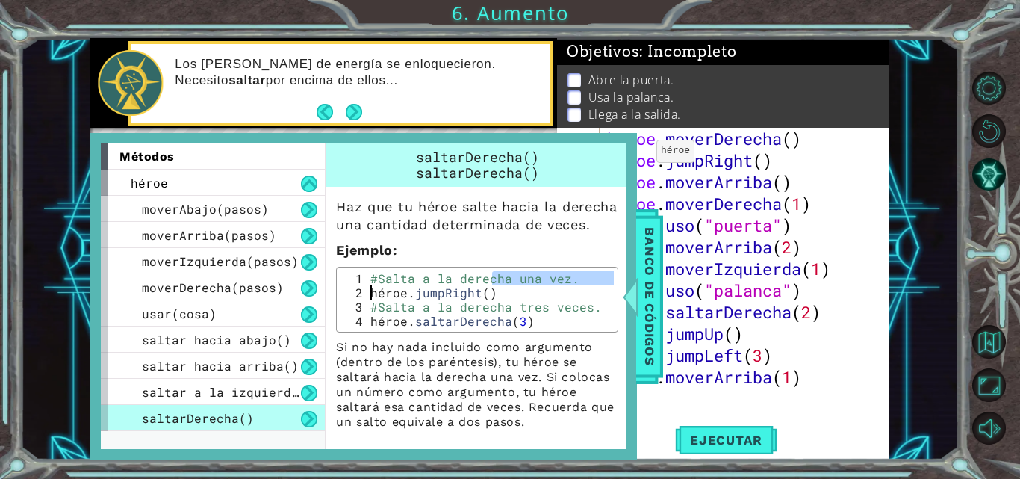
drag, startPoint x: 570, startPoint y: 297, endPoint x: 351, endPoint y: 307, distance: 219.7
click at [351, 307] on div "#Jump right once. 1 2 3 4 #Salta a la derecha una vez. héroe . jumpRight ( ) #S…" at bounding box center [476, 299] width 273 height 57
type textarea "#Jump right once. hero.jumpRight()"
click at [228, 315] on div "usar(cosa)" at bounding box center [213, 313] width 224 height 26
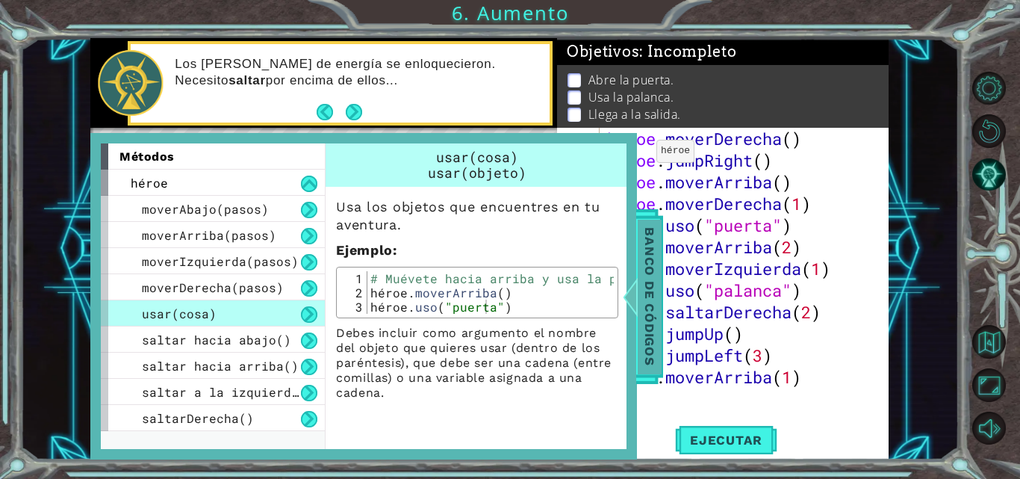
click at [646, 356] on font "Banco de códigos" at bounding box center [649, 296] width 15 height 138
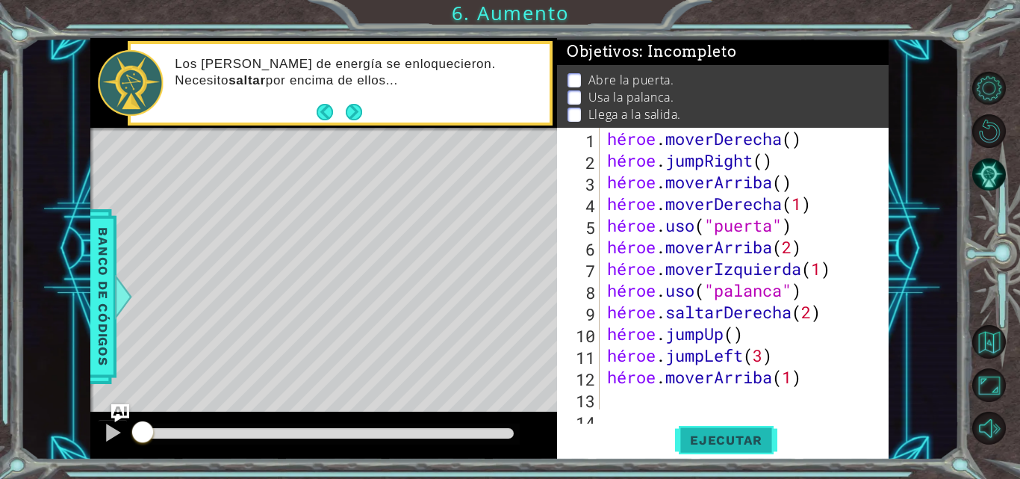
click at [718, 441] on font "Ejecutar" at bounding box center [726, 439] width 72 height 15
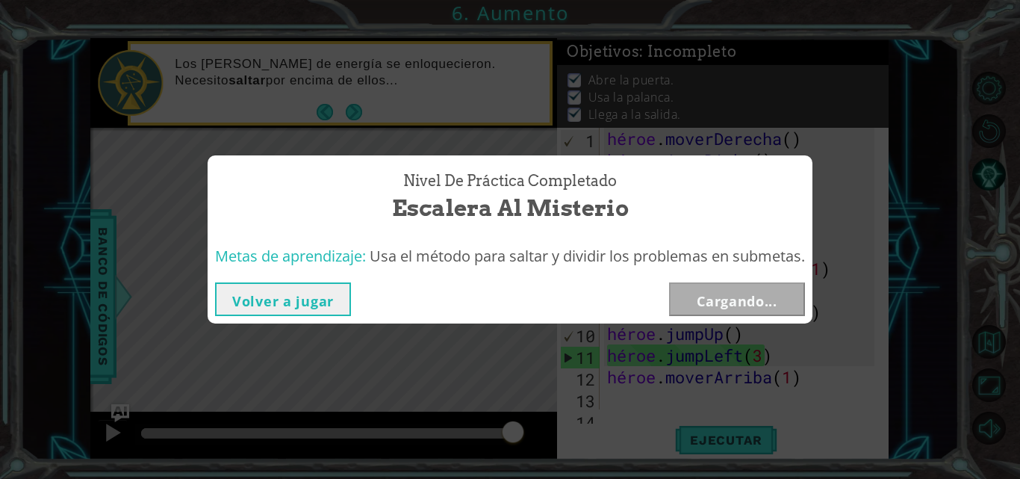
drag, startPoint x: 172, startPoint y: 432, endPoint x: 526, endPoint y: 480, distance: 357.1
click at [526, 478] on html "1 [DEMOGRAPHIC_DATA] XXXXXXXXXXXXXXXXXXXXXXXXXXXXXXXXXXXXXXXXXXXXXXXXXXXXXXXXXX…" at bounding box center [510, 239] width 1020 height 479
click at [770, 293] on font "Cargando..." at bounding box center [737, 301] width 81 height 18
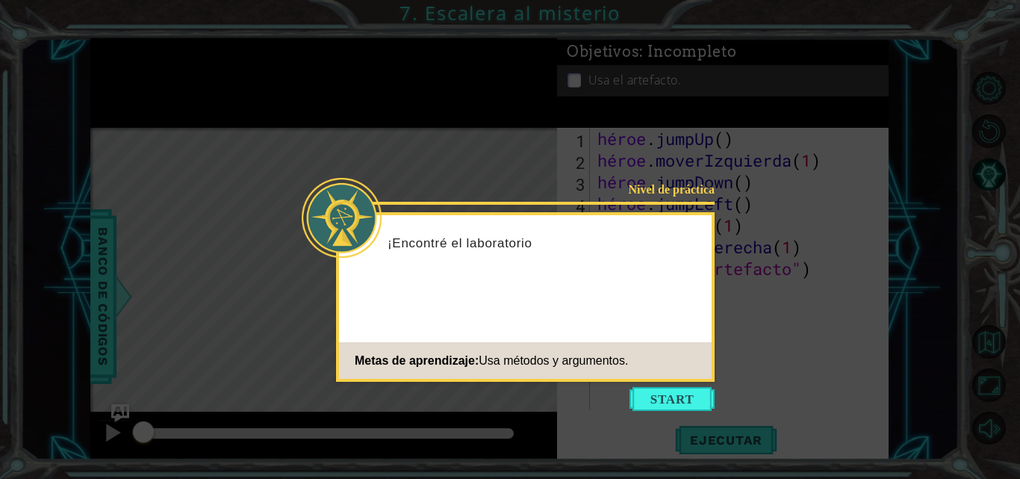
drag, startPoint x: 671, startPoint y: 402, endPoint x: 664, endPoint y: 401, distance: 7.6
click at [666, 401] on button "Comenzar" at bounding box center [671, 399] width 85 height 24
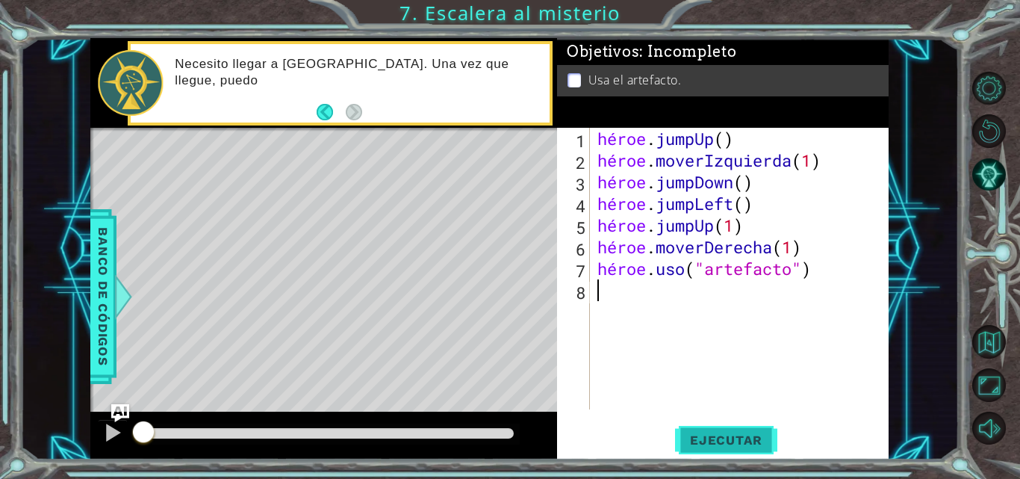
click at [711, 446] on font "Ejecutar" at bounding box center [726, 439] width 72 height 15
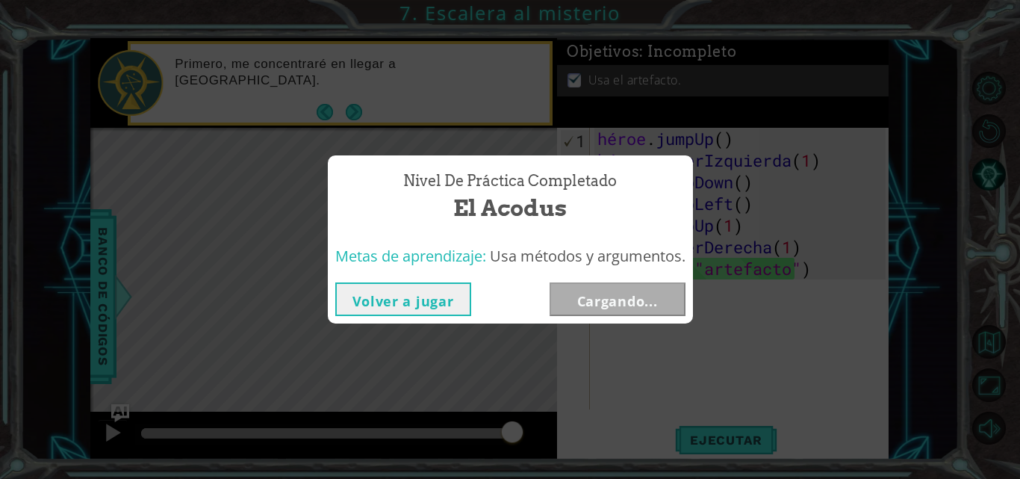
click at [702, 431] on div "Nivel de práctica Completado El Acodus Metas de aprendizaje: Usa métodos y argu…" at bounding box center [510, 239] width 1020 height 479
click at [601, 302] on font "Cargando..." at bounding box center [617, 301] width 81 height 18
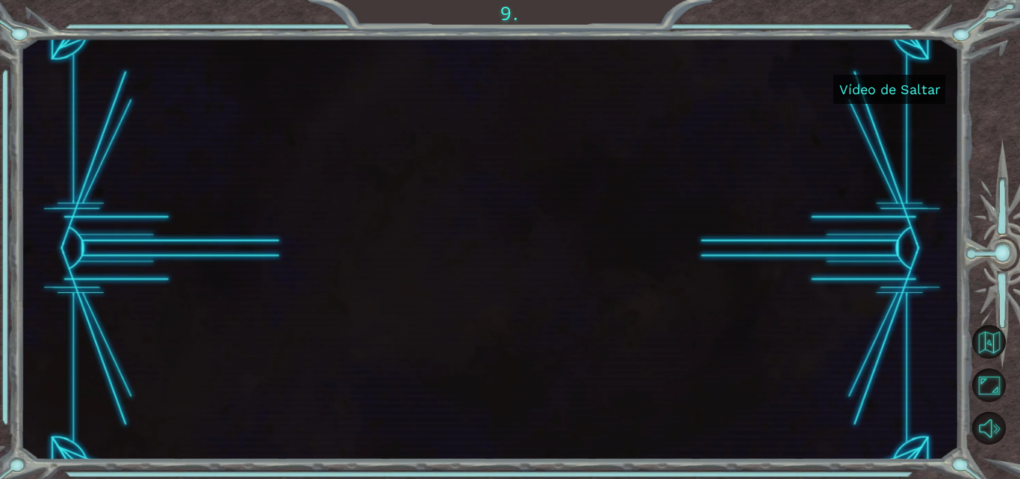
click at [915, 95] on font "Vídeo de Saltar" at bounding box center [889, 89] width 101 height 16
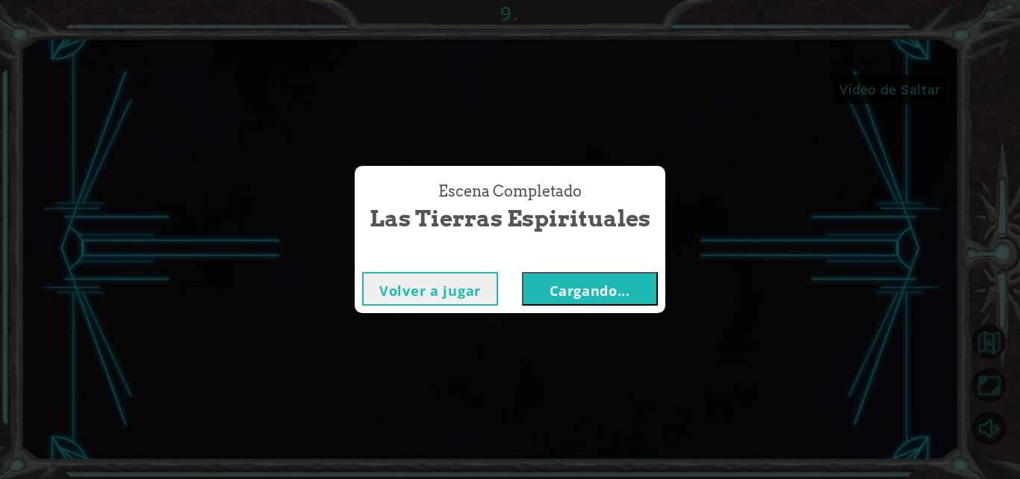
click at [631, 299] on button "Cargando..." at bounding box center [590, 289] width 136 height 34
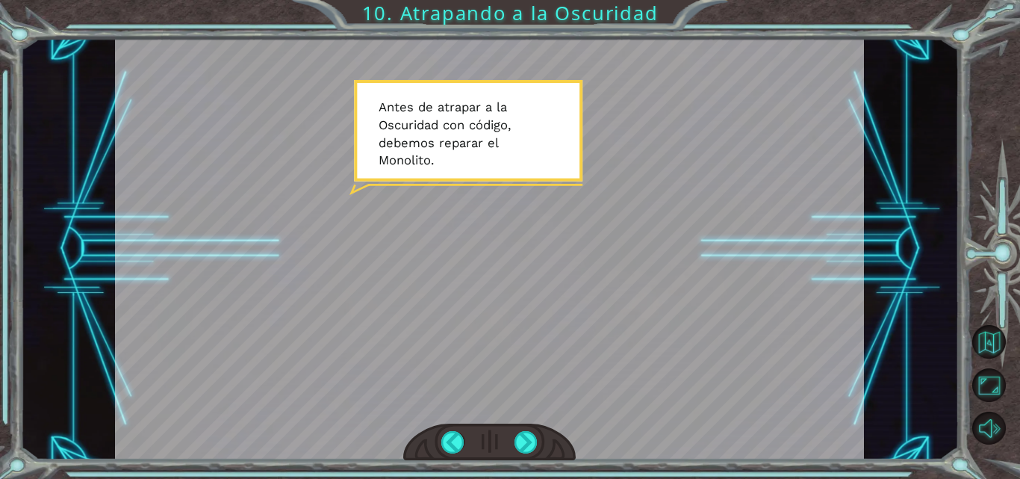
click at [648, 246] on div at bounding box center [489, 248] width 749 height 421
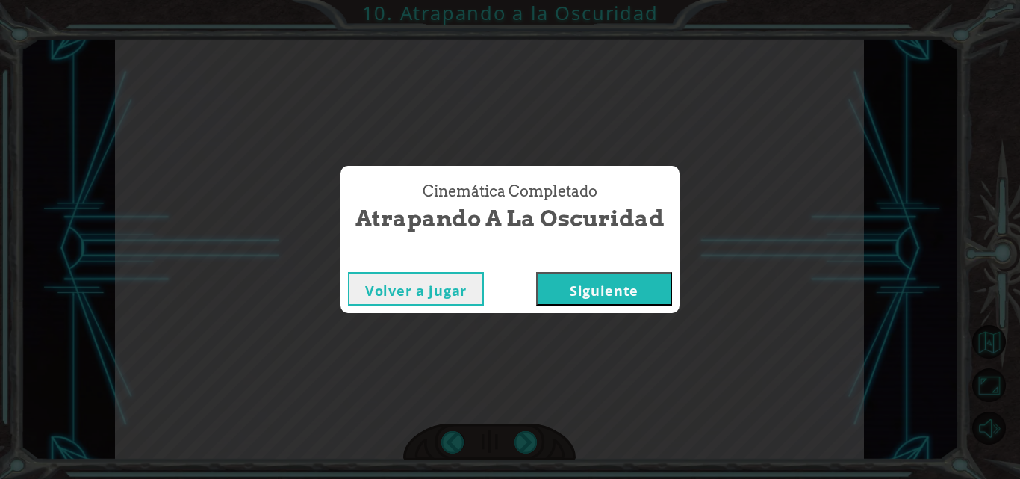
click at [597, 286] on button "Siguiente" at bounding box center [604, 289] width 136 height 34
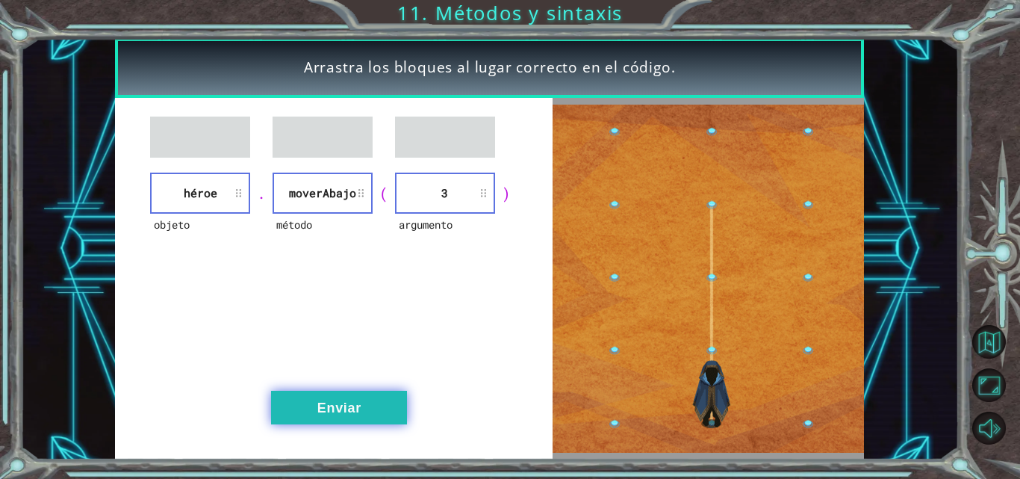
click at [368, 399] on button "Enviar" at bounding box center [339, 407] width 136 height 34
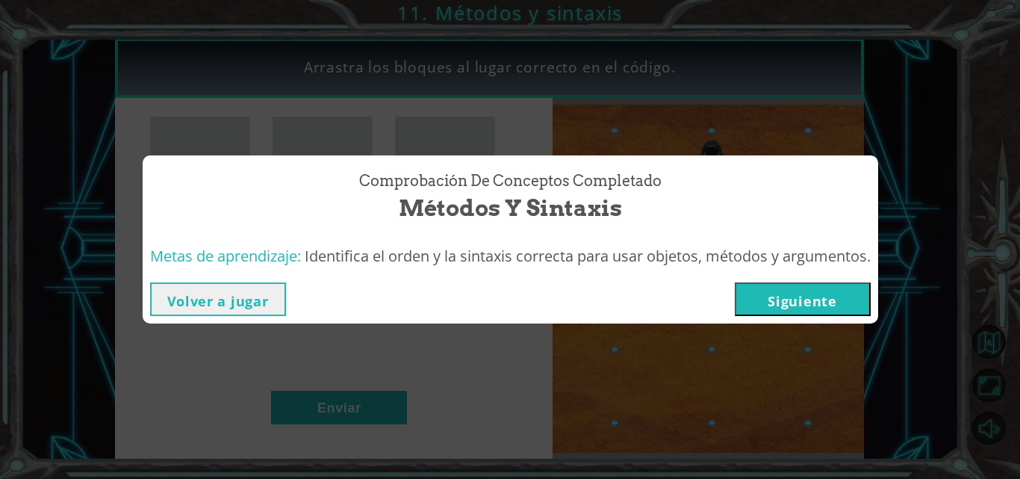
click at [770, 287] on button "Siguiente" at bounding box center [803, 299] width 136 height 34
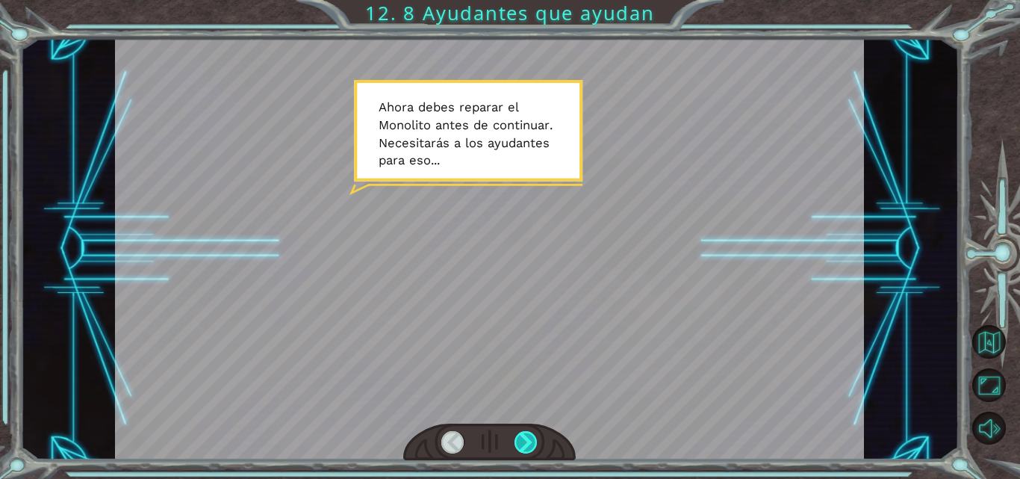
click at [526, 446] on div at bounding box center [525, 442] width 23 height 22
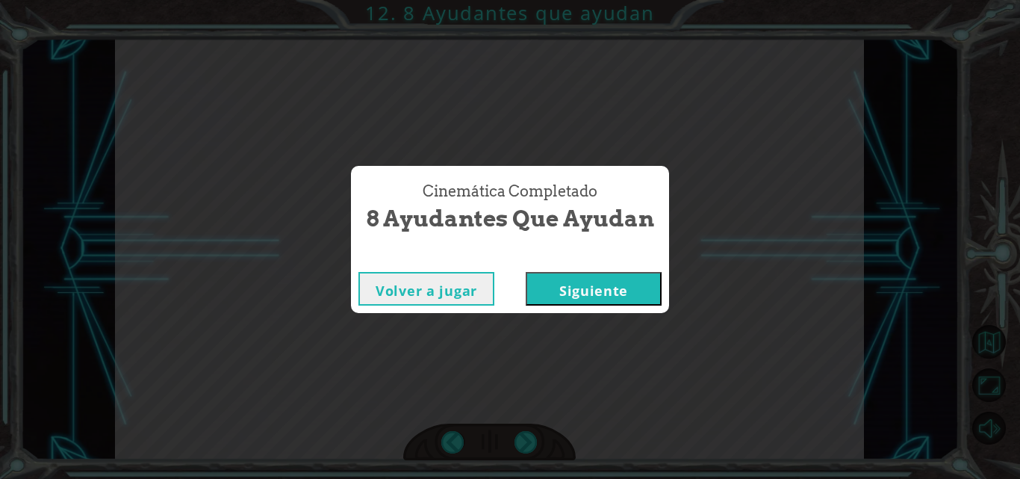
click at [561, 285] on button "Siguiente" at bounding box center [594, 289] width 136 height 34
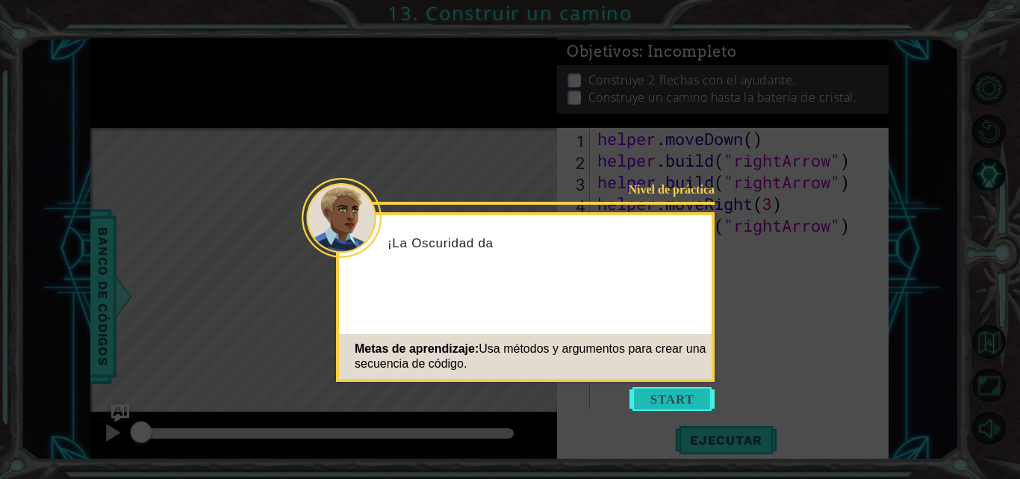
click at [682, 393] on button "Start" at bounding box center [671, 399] width 85 height 24
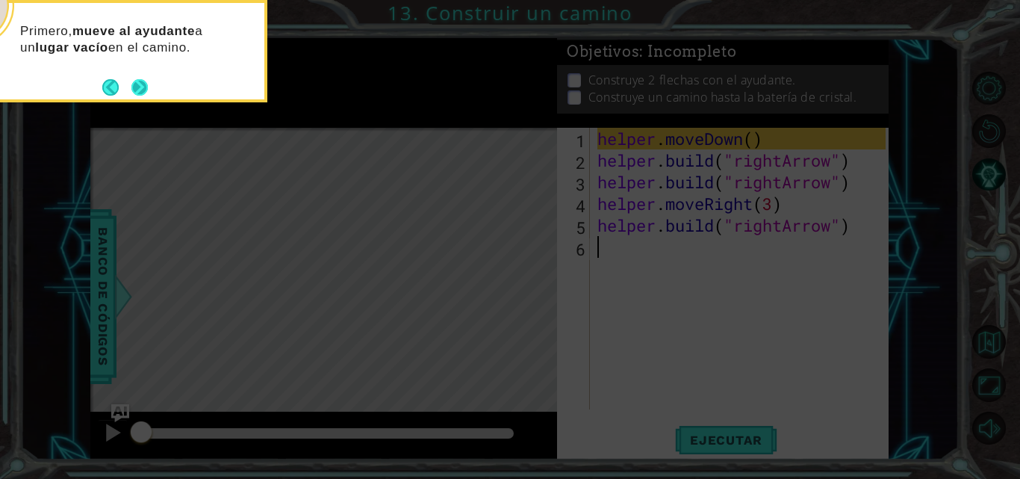
click at [138, 81] on button "Next" at bounding box center [139, 87] width 16 height 16
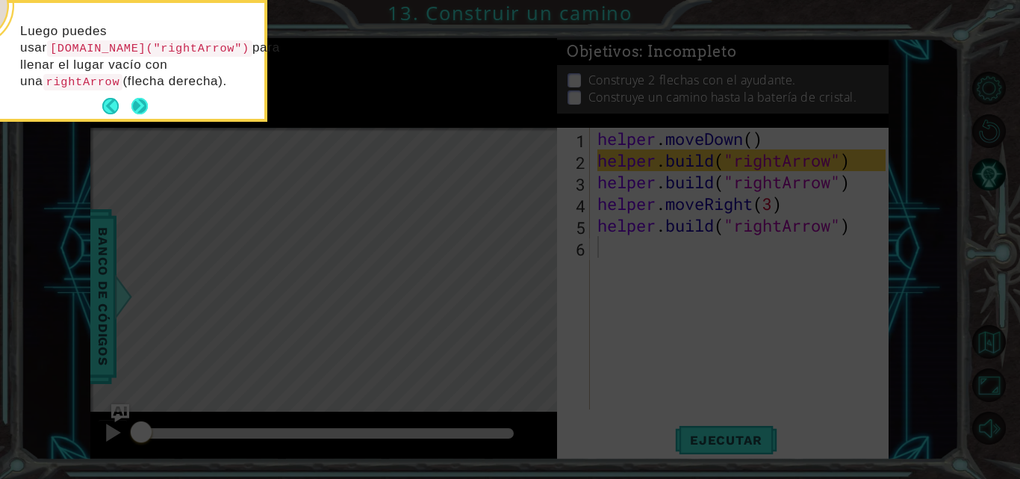
click at [141, 98] on button "Next" at bounding box center [139, 106] width 16 height 16
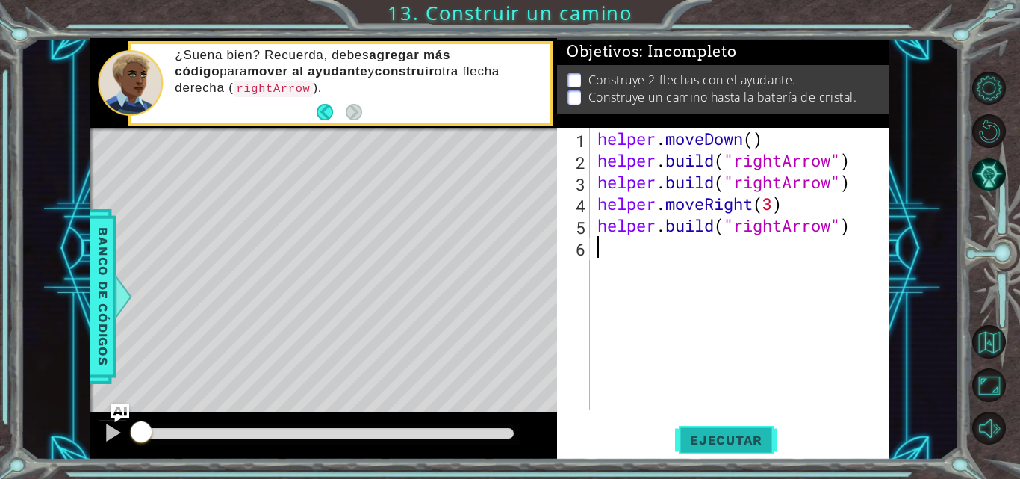
click at [754, 427] on button "Ejecutar" at bounding box center [726, 439] width 102 height 33
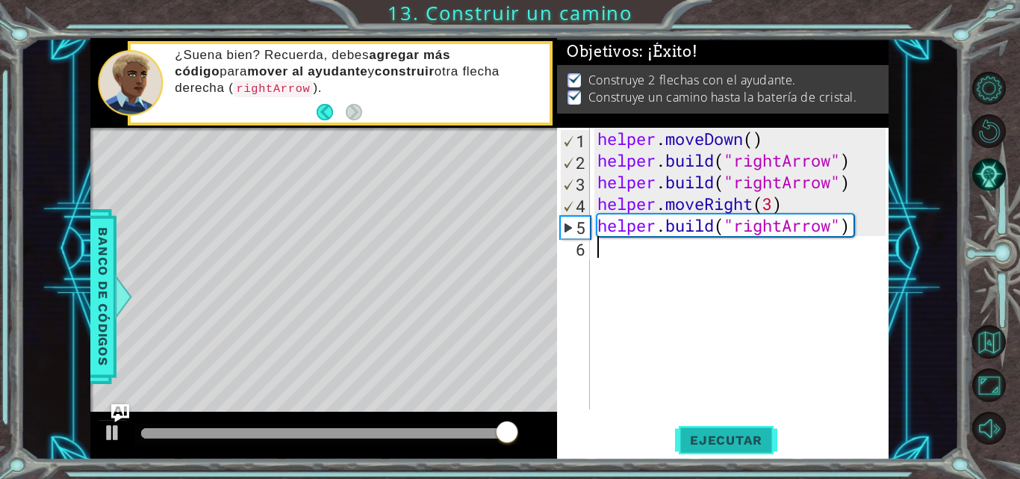
click at [720, 442] on span "Ejecutar" at bounding box center [726, 439] width 102 height 15
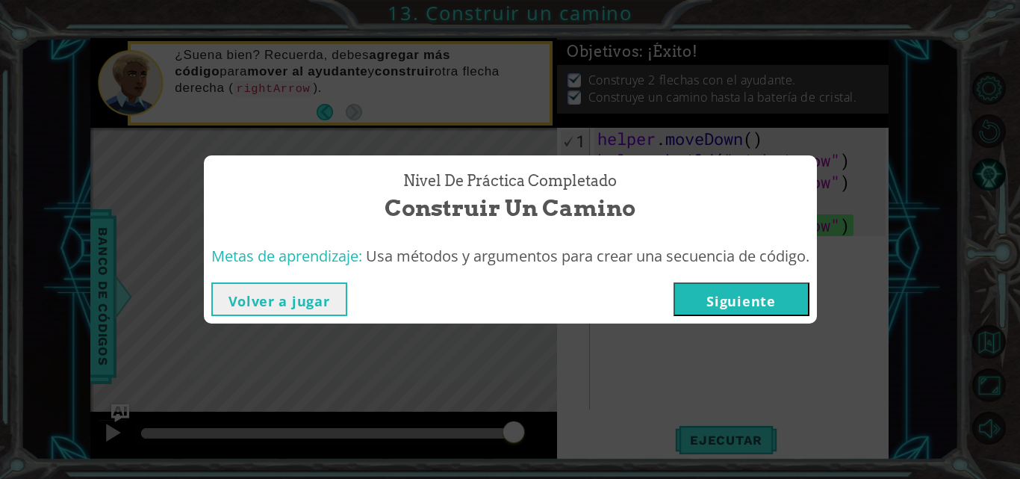
click at [793, 290] on button "Siguiente" at bounding box center [741, 299] width 136 height 34
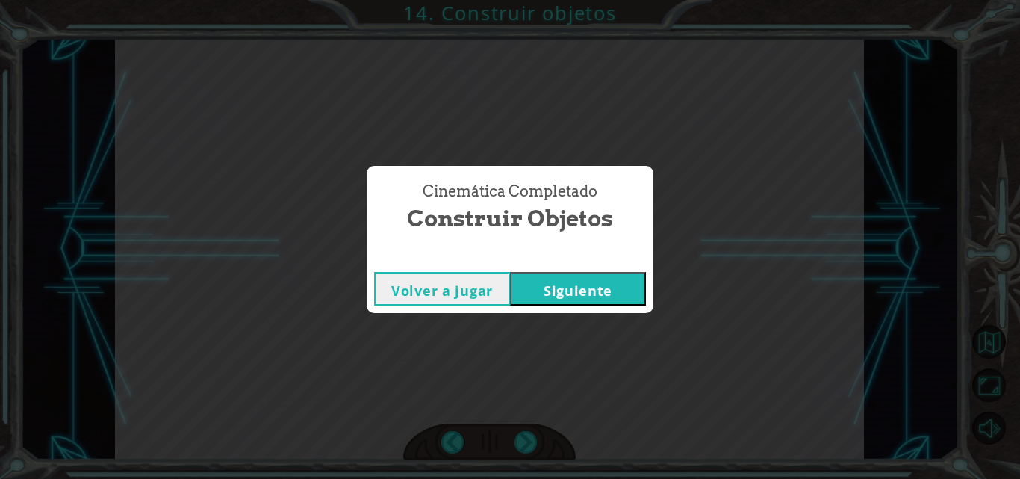
click at [577, 293] on button "Siguiente" at bounding box center [578, 289] width 136 height 34
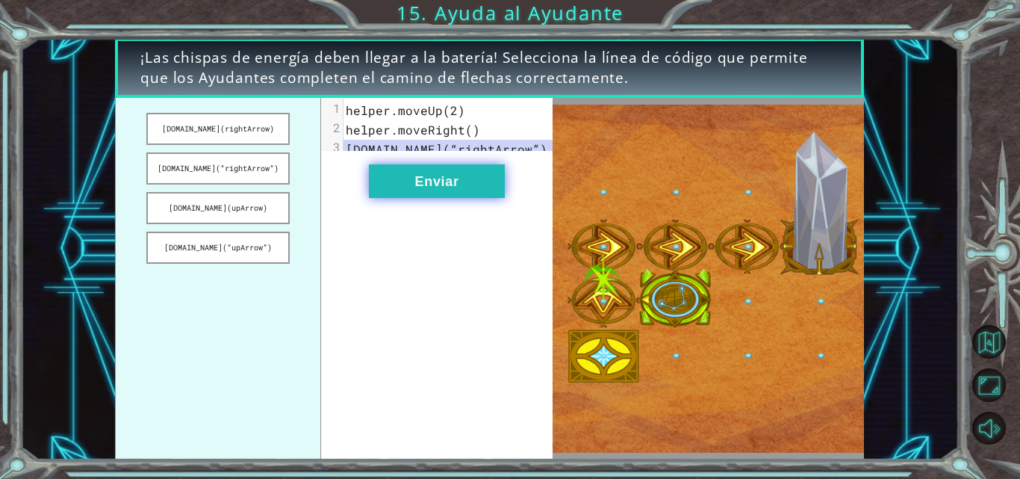
click at [456, 198] on button "Enviar" at bounding box center [437, 181] width 136 height 34
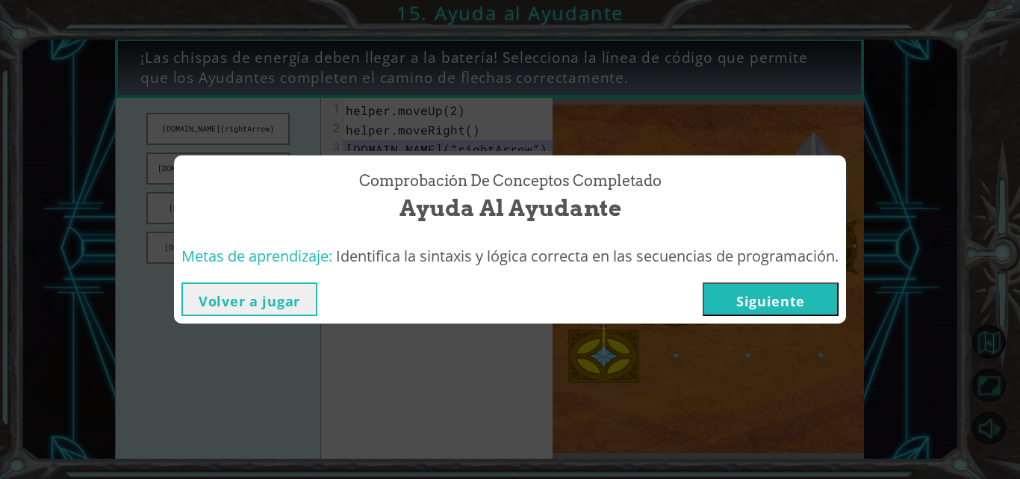
click at [808, 314] on button "Siguiente" at bounding box center [771, 299] width 136 height 34
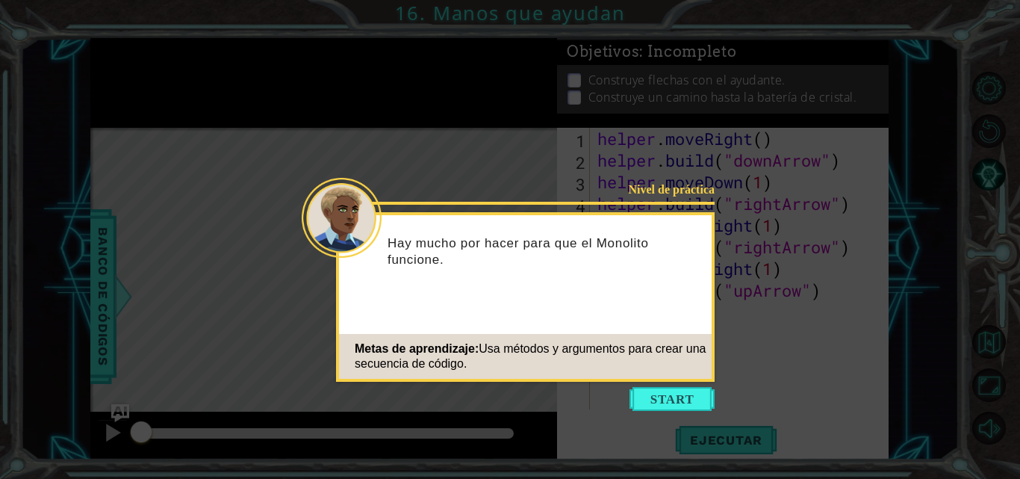
click at [673, 385] on icon at bounding box center [510, 239] width 1020 height 479
click at [671, 389] on button "Start" at bounding box center [671, 399] width 85 height 24
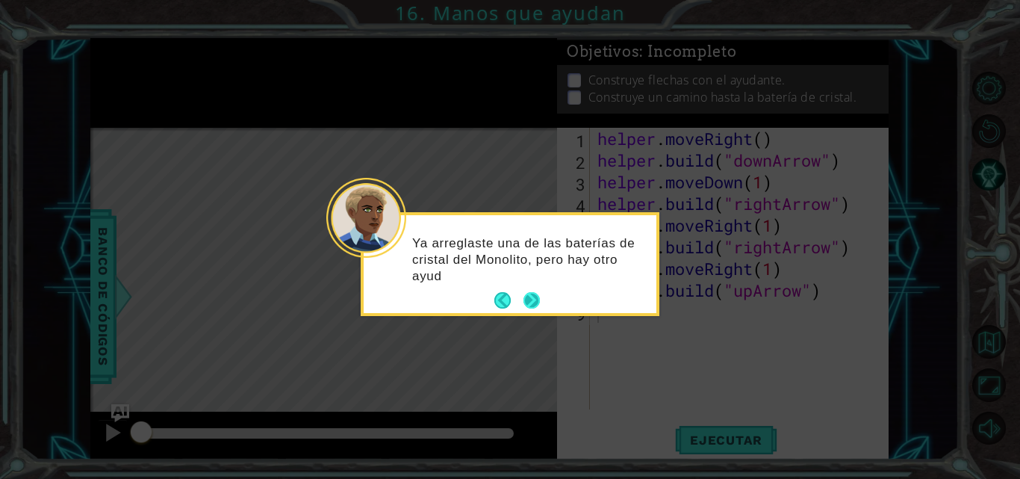
click at [538, 303] on button "Next" at bounding box center [531, 300] width 16 height 16
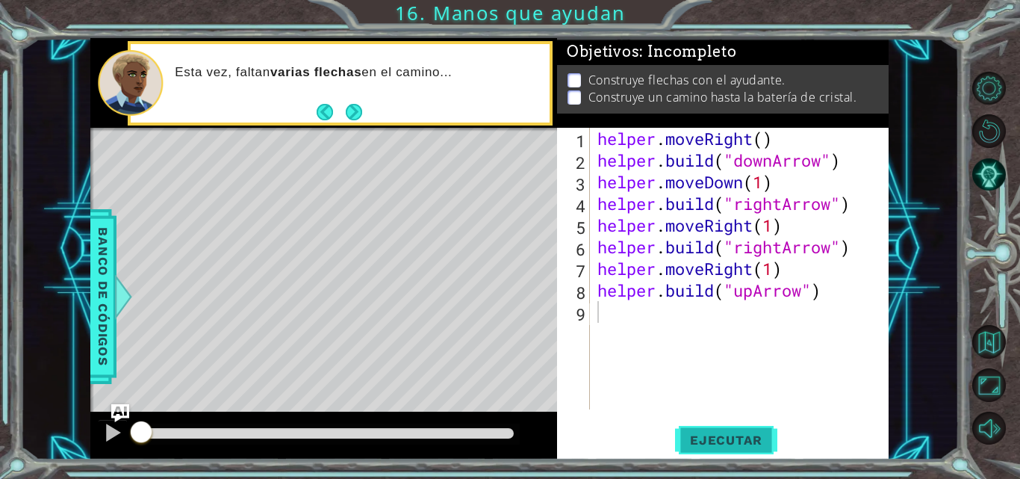
drag, startPoint x: 712, startPoint y: 445, endPoint x: 703, endPoint y: 443, distance: 10.0
click at [709, 445] on span "Ejecutar" at bounding box center [726, 439] width 102 height 15
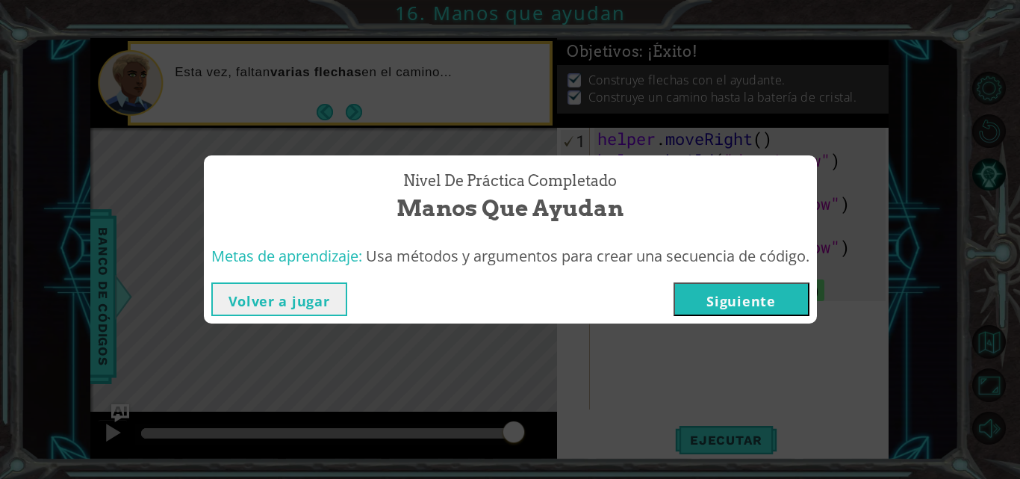
click at [784, 288] on button "Siguiente" at bounding box center [741, 299] width 136 height 34
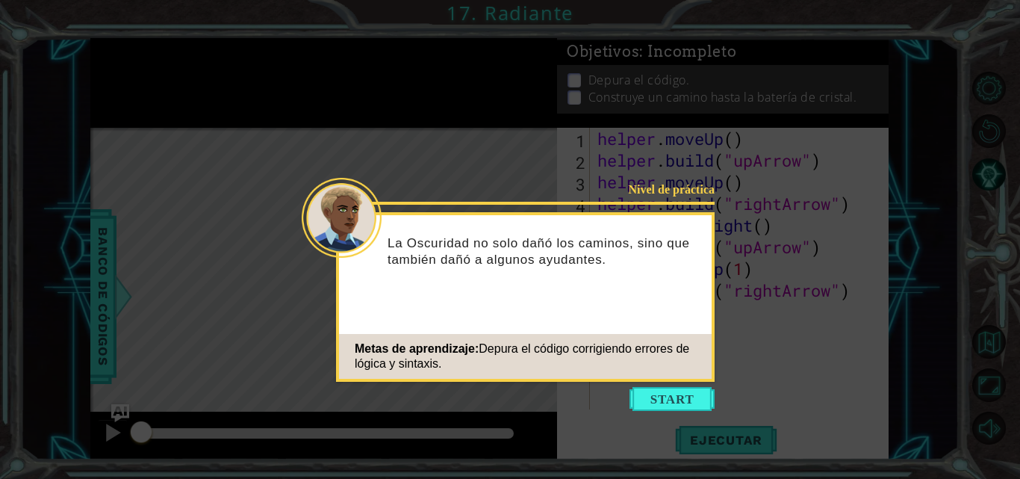
click at [659, 385] on icon at bounding box center [510, 239] width 1020 height 479
drag, startPoint x: 659, startPoint y: 400, endPoint x: 659, endPoint y: 393, distance: 7.5
click at [659, 398] on button "Start" at bounding box center [671, 399] width 85 height 24
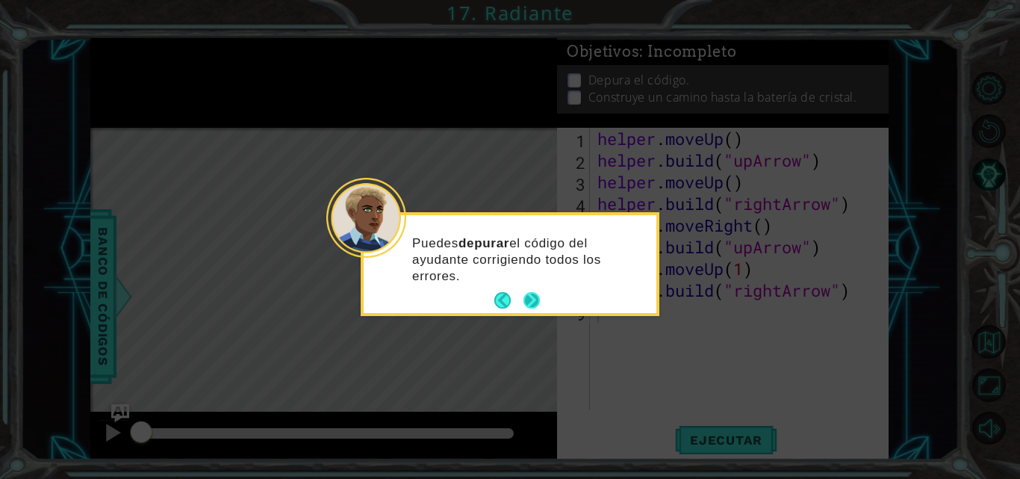
click at [529, 296] on button "Next" at bounding box center [531, 300] width 16 height 16
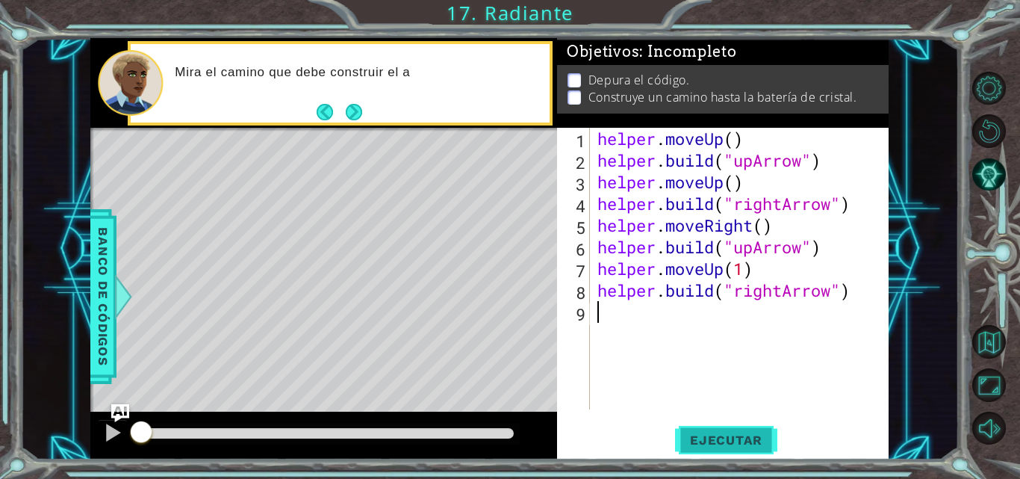
click at [751, 435] on span "Ejecutar" at bounding box center [726, 439] width 102 height 15
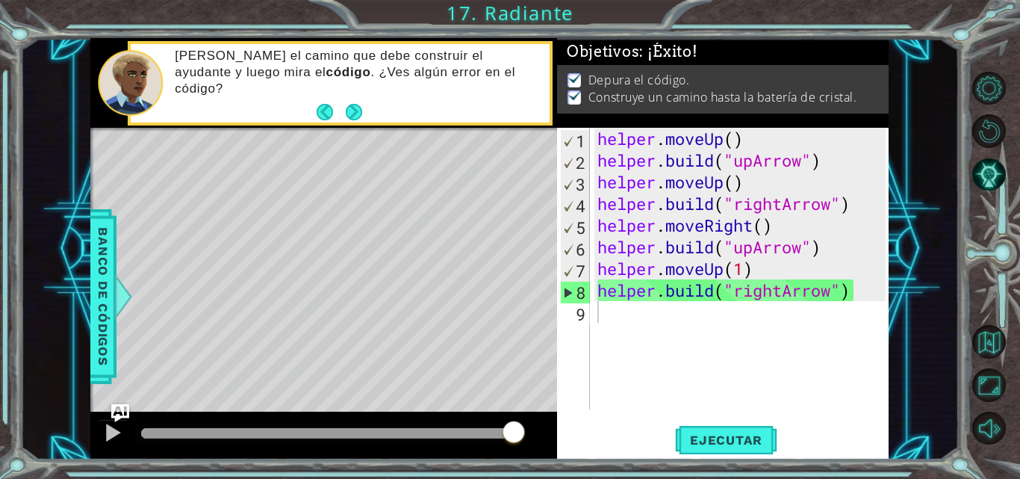
drag, startPoint x: 433, startPoint y: 430, endPoint x: 728, endPoint y: 414, distance: 295.3
click at [729, 415] on body "1 ההההההההההההההההההההההההההההההההההההההההההההההההההההההההההההההההההההההההההההה…" at bounding box center [510, 239] width 1020 height 479
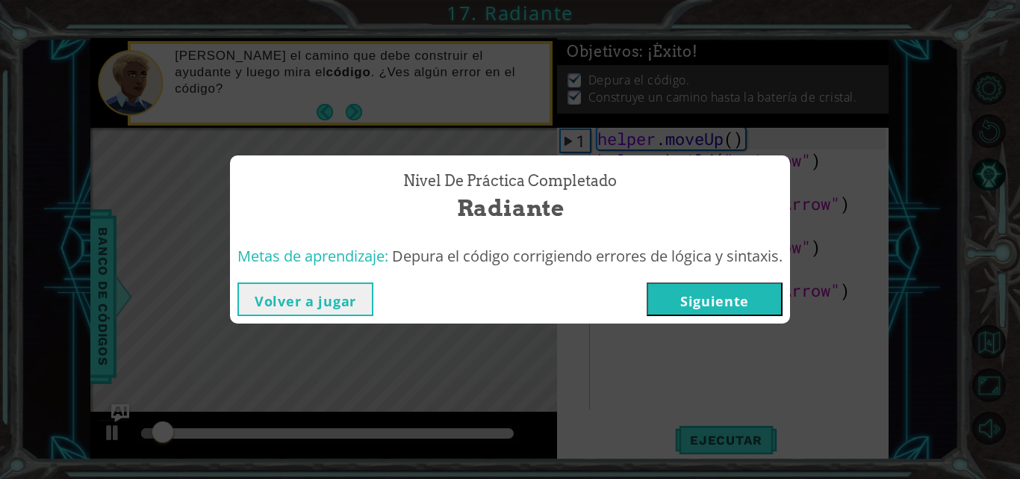
click at [694, 290] on button "Siguiente" at bounding box center [715, 299] width 136 height 34
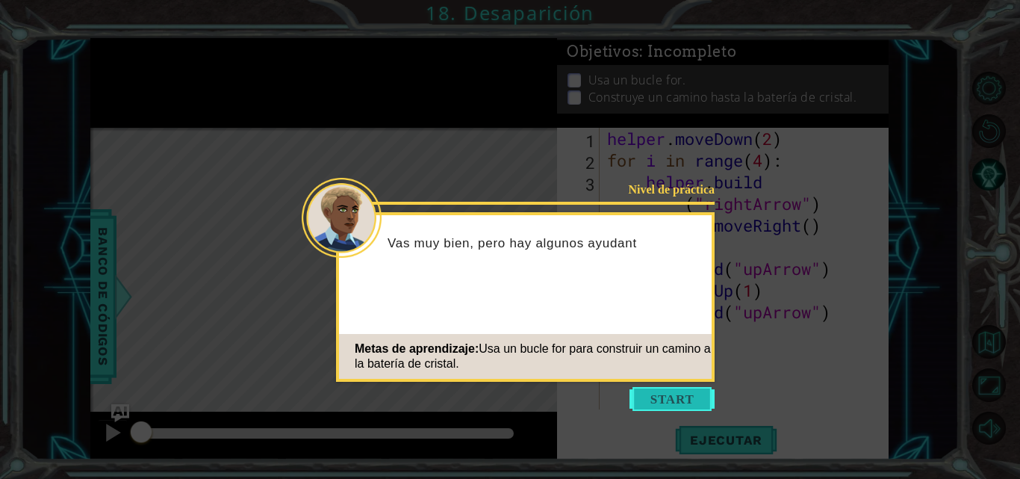
click at [668, 389] on button "Start" at bounding box center [671, 399] width 85 height 24
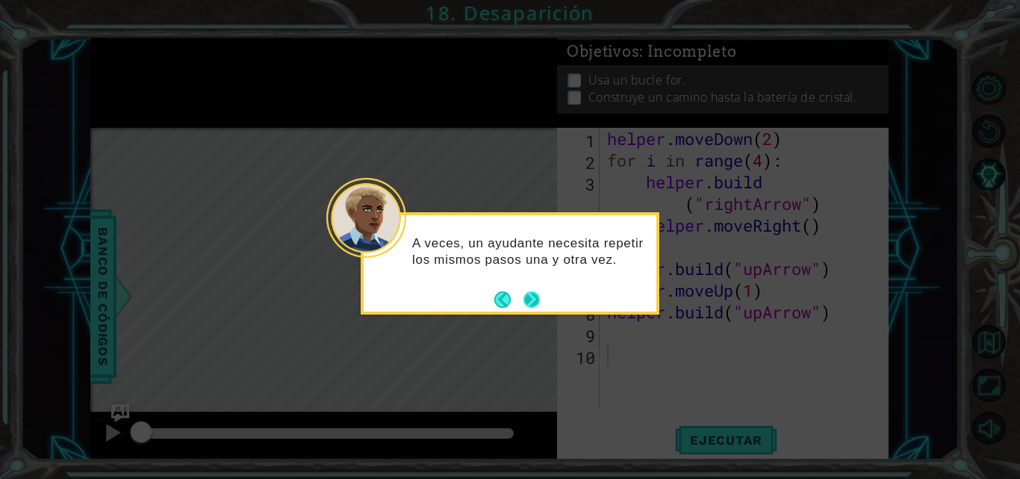
click at [534, 296] on button "Next" at bounding box center [531, 299] width 16 height 16
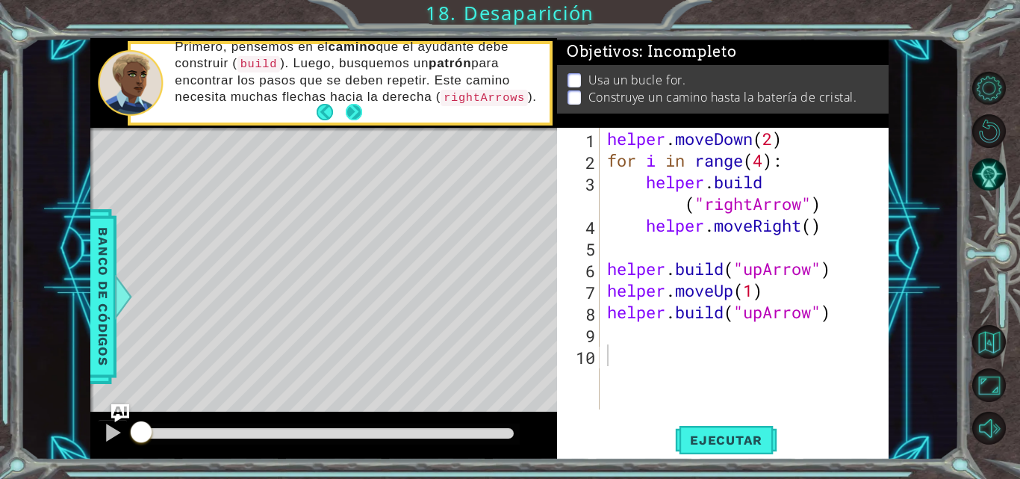
click at [354, 112] on button "Next" at bounding box center [353, 112] width 16 height 16
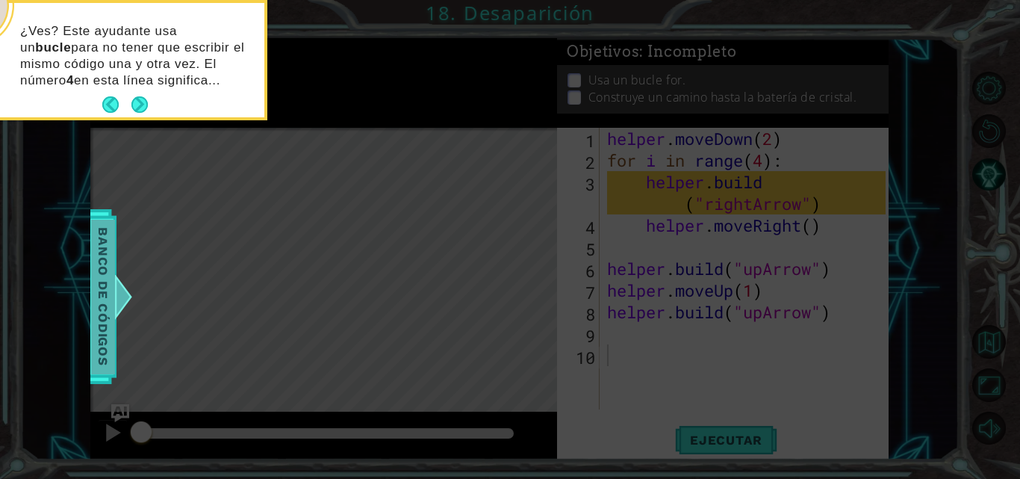
click at [101, 289] on span "Banco de códigos" at bounding box center [103, 296] width 24 height 155
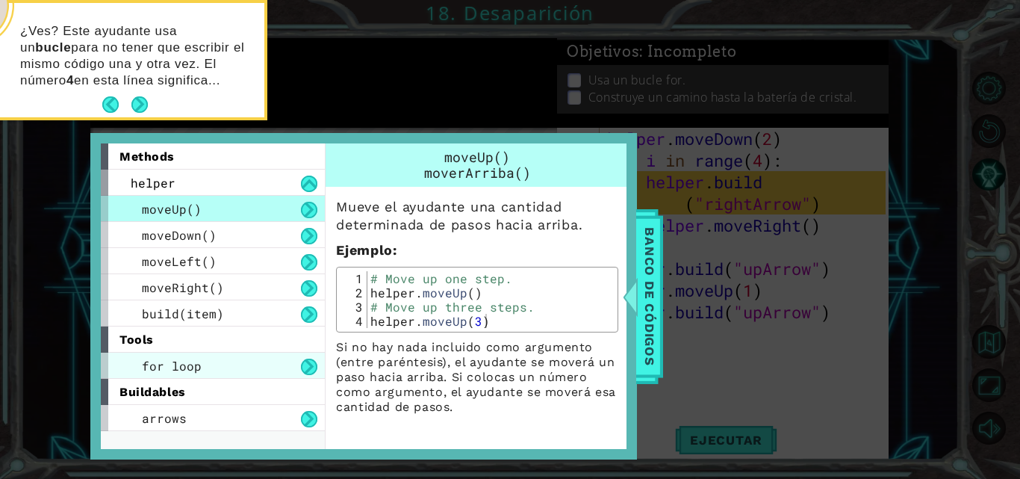
click at [243, 376] on div "for loop" at bounding box center [213, 365] width 224 height 26
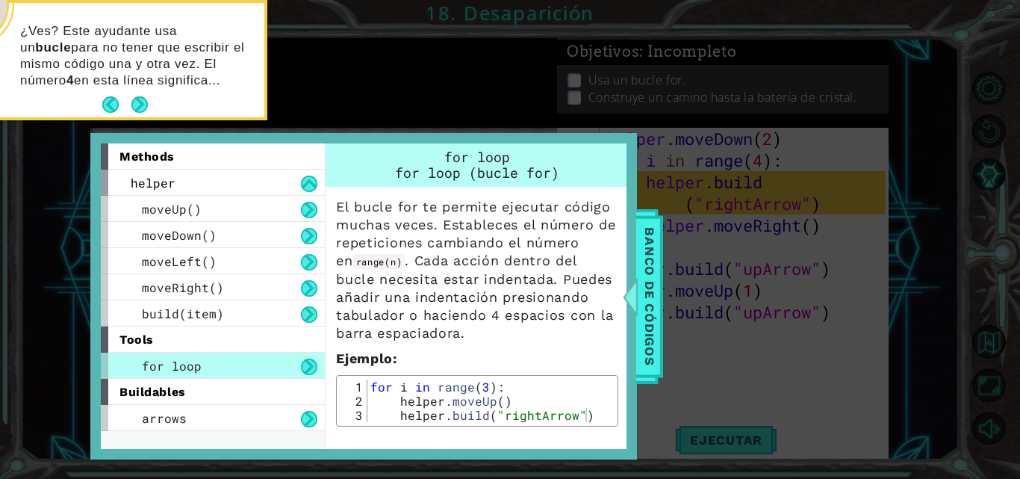
scroll to position [70, 0]
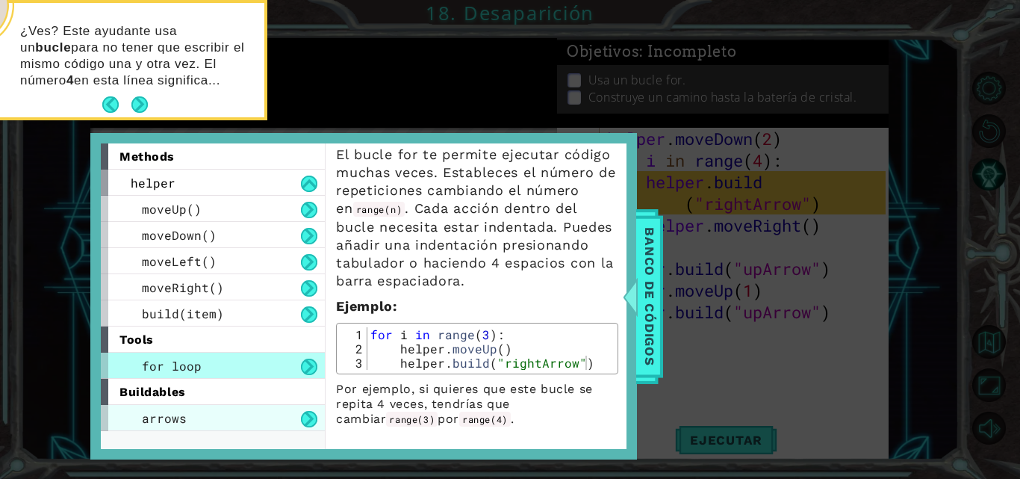
click at [231, 415] on div "arrows" at bounding box center [213, 418] width 224 height 26
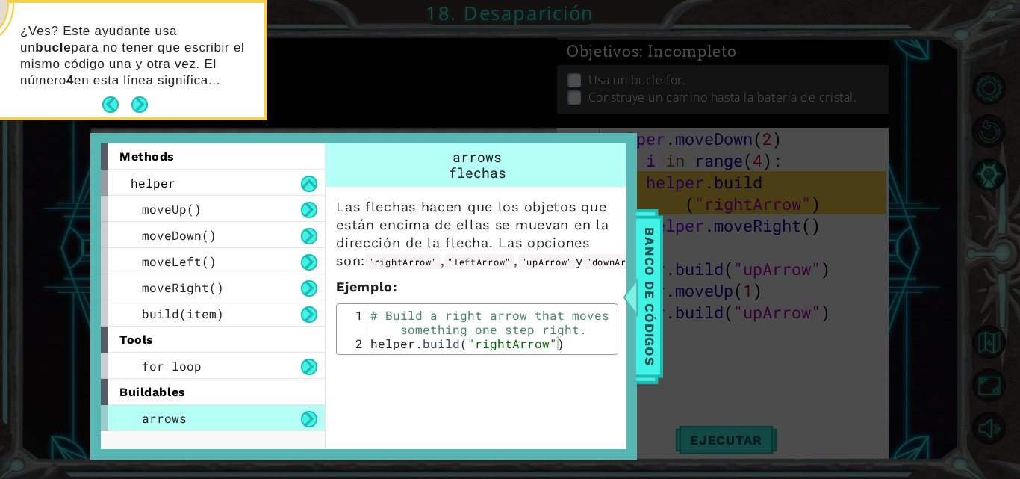
click at [177, 326] on div "build(item)" at bounding box center [213, 313] width 224 height 26
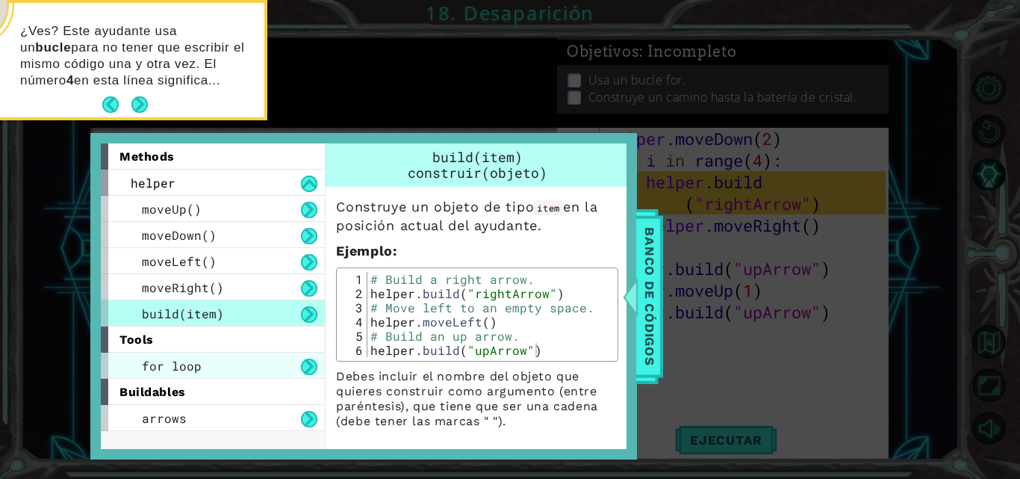
click at [180, 370] on span "for loop" at bounding box center [172, 366] width 60 height 16
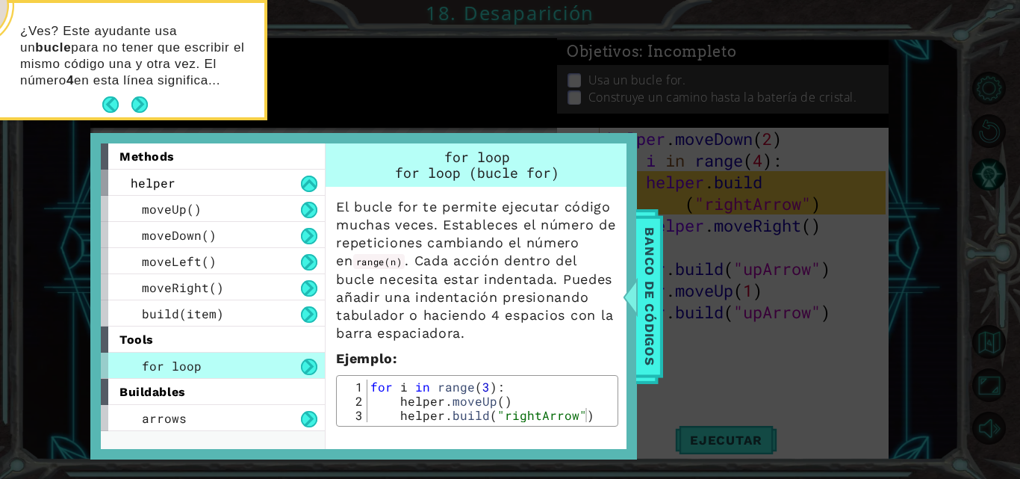
scroll to position [70, 0]
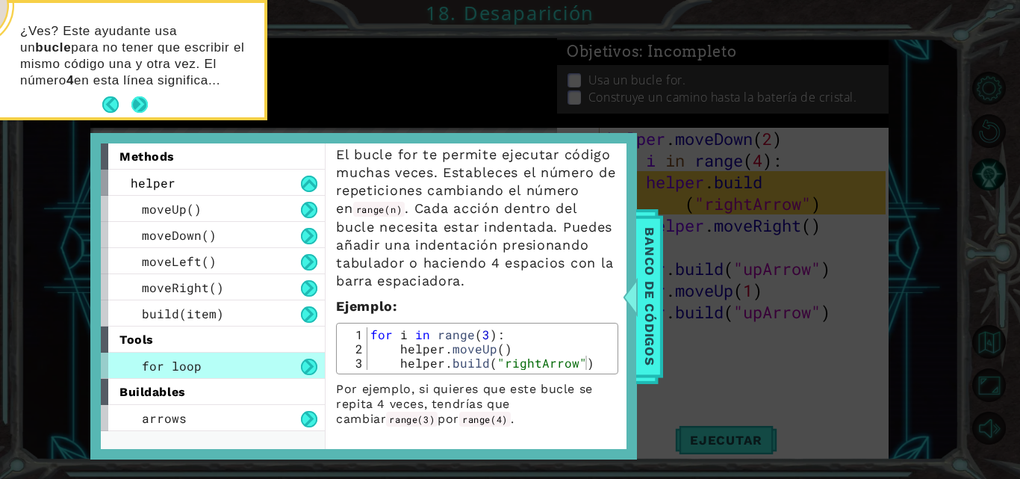
click at [134, 102] on button "Next" at bounding box center [139, 104] width 16 height 16
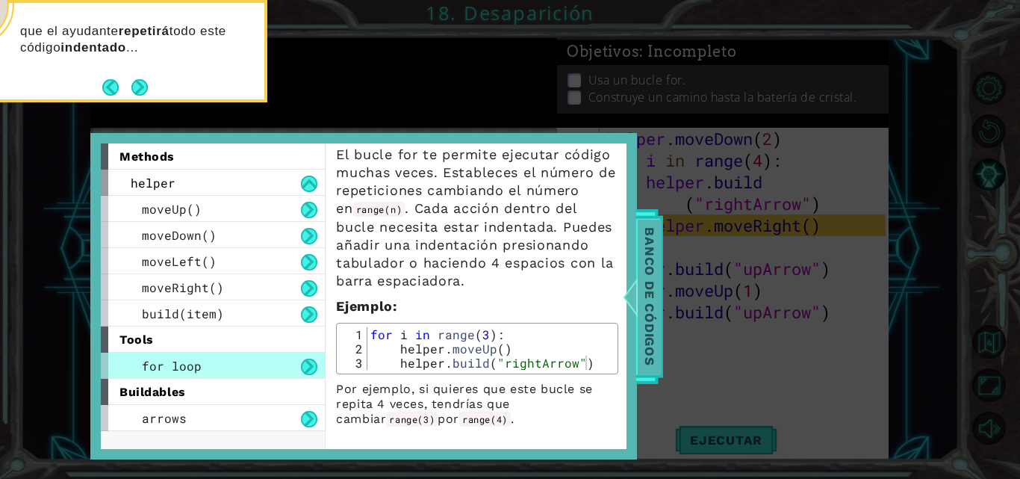
click at [653, 304] on span "Banco de códigos" at bounding box center [650, 296] width 24 height 155
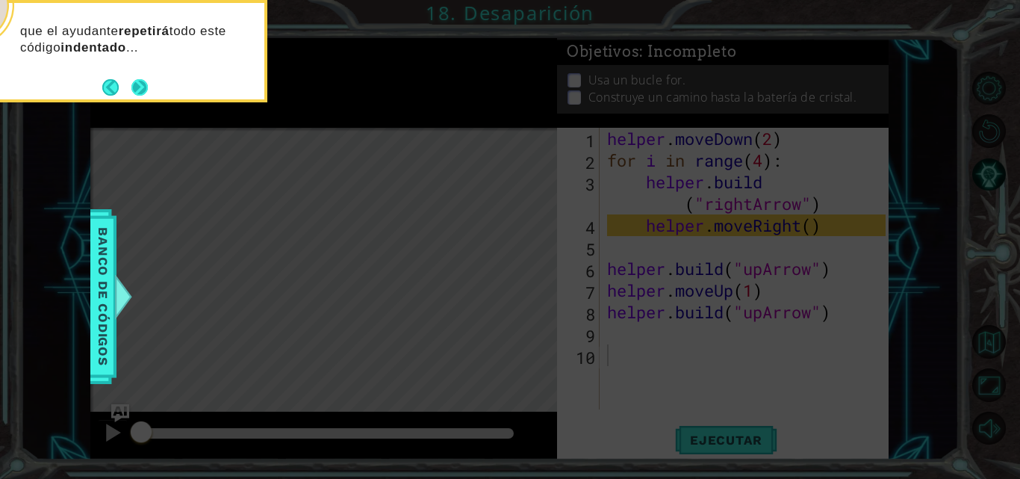
click at [131, 96] on button "Next" at bounding box center [139, 87] width 16 height 16
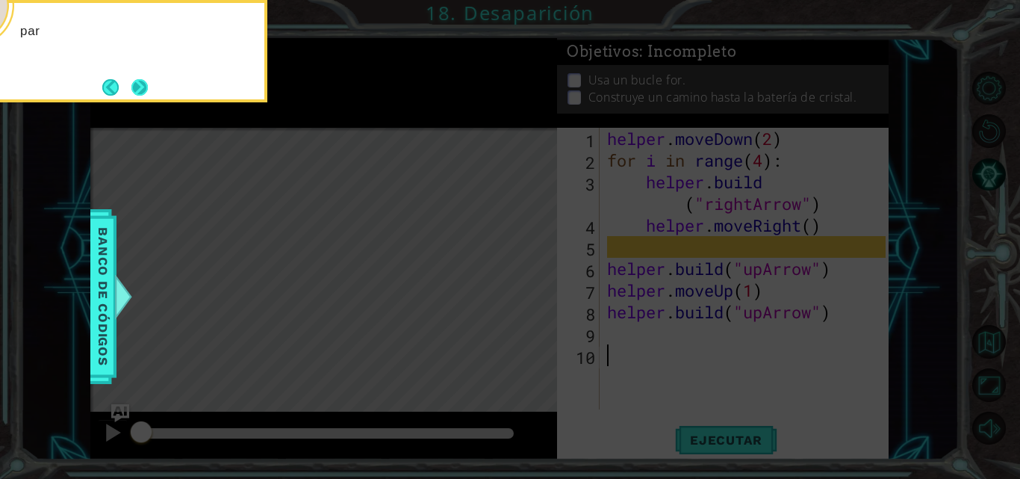
click at [133, 96] on button "Next" at bounding box center [139, 87] width 16 height 16
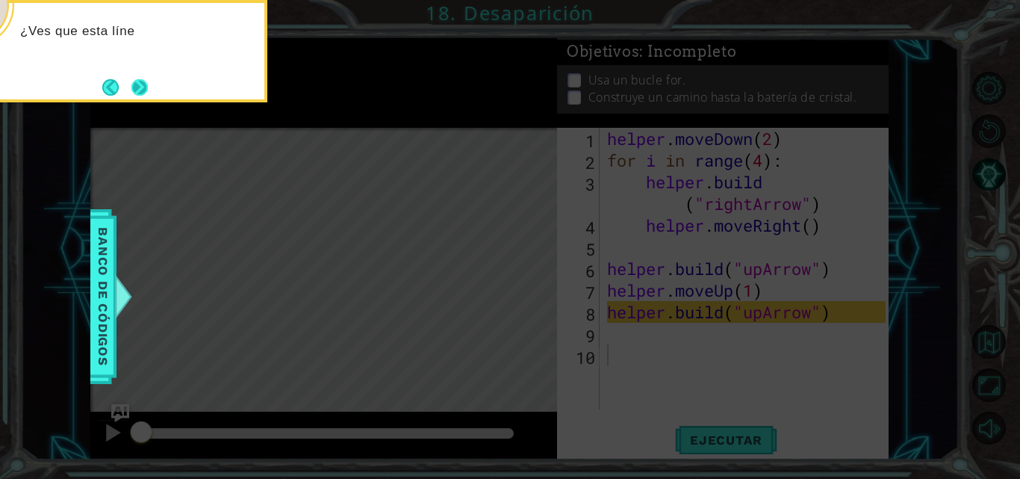
click at [139, 96] on button "Next" at bounding box center [139, 86] width 17 height 17
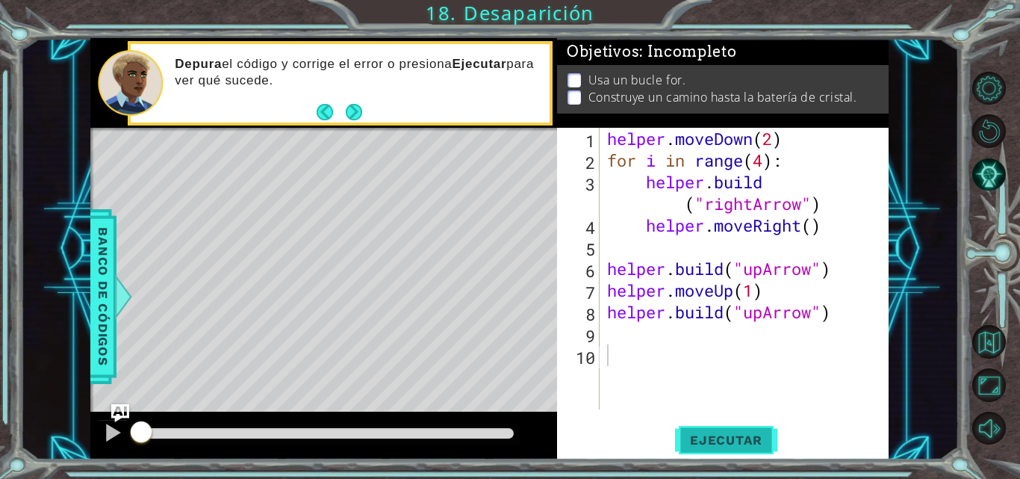
click at [717, 432] on span "Ejecutar" at bounding box center [726, 439] width 102 height 15
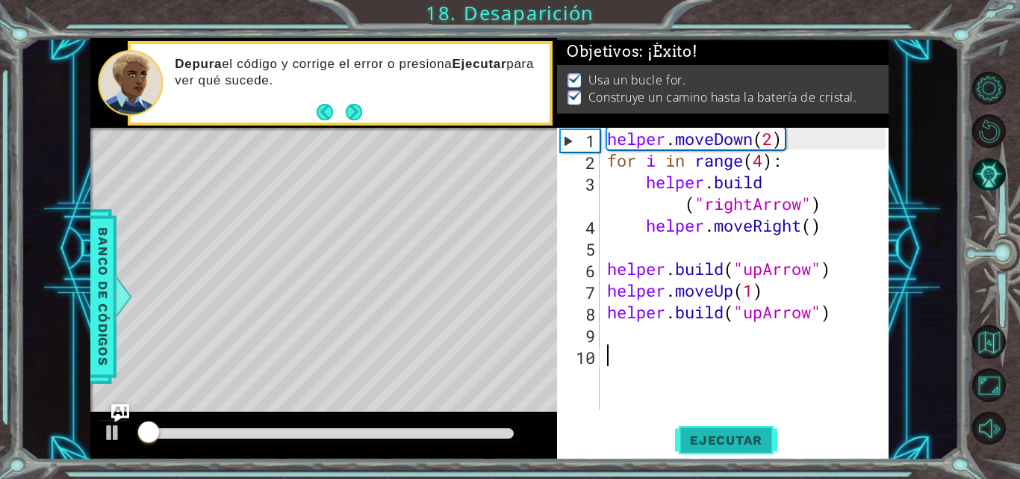
click at [717, 435] on span "Ejecutar" at bounding box center [726, 439] width 102 height 15
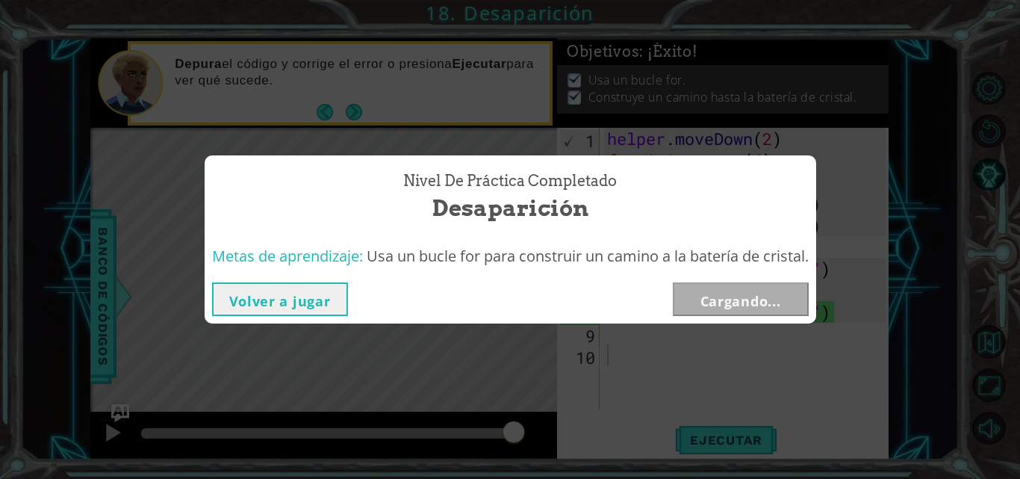
drag, startPoint x: 172, startPoint y: 432, endPoint x: 746, endPoint y: 376, distance: 576.9
click at [746, 376] on body "1 ההההההההההההההההההההההההההההההההההההההההההההההההההההההההההההההההההההההההההההה…" at bounding box center [510, 239] width 1020 height 479
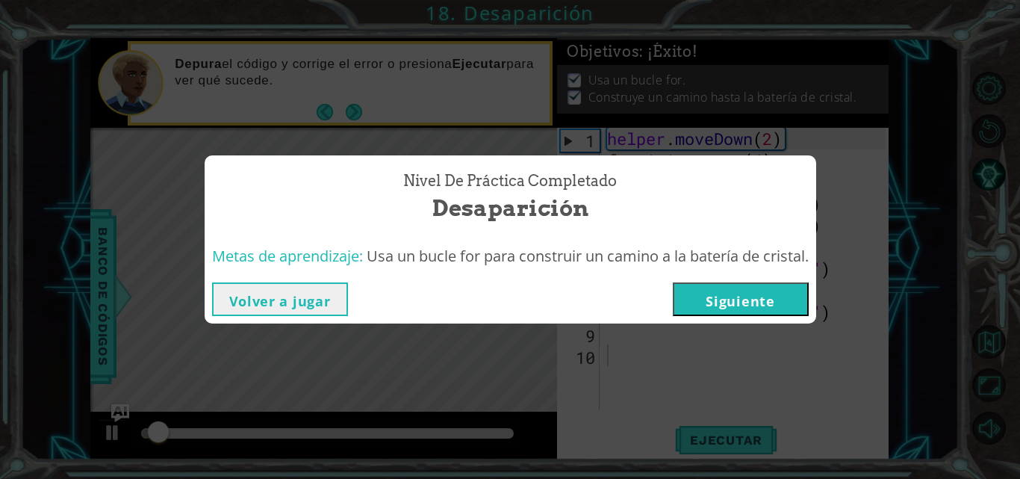
click at [744, 311] on button "Siguiente" at bounding box center [741, 299] width 136 height 34
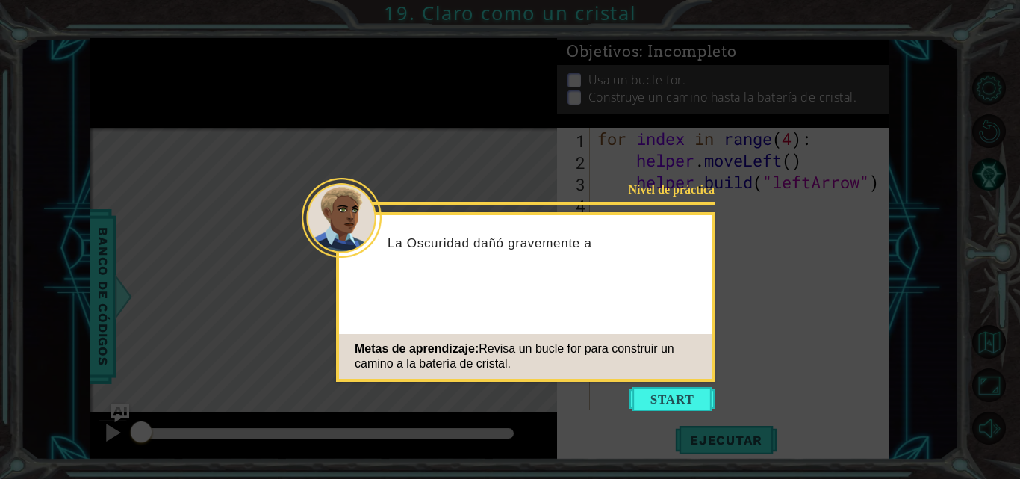
click at [685, 394] on button "Start" at bounding box center [671, 399] width 85 height 24
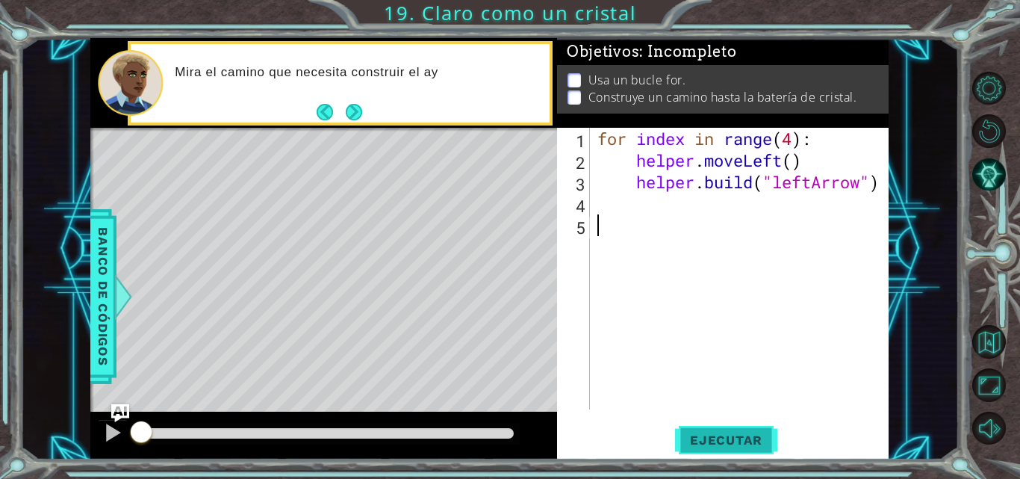
click at [709, 432] on span "Ejecutar" at bounding box center [726, 439] width 102 height 15
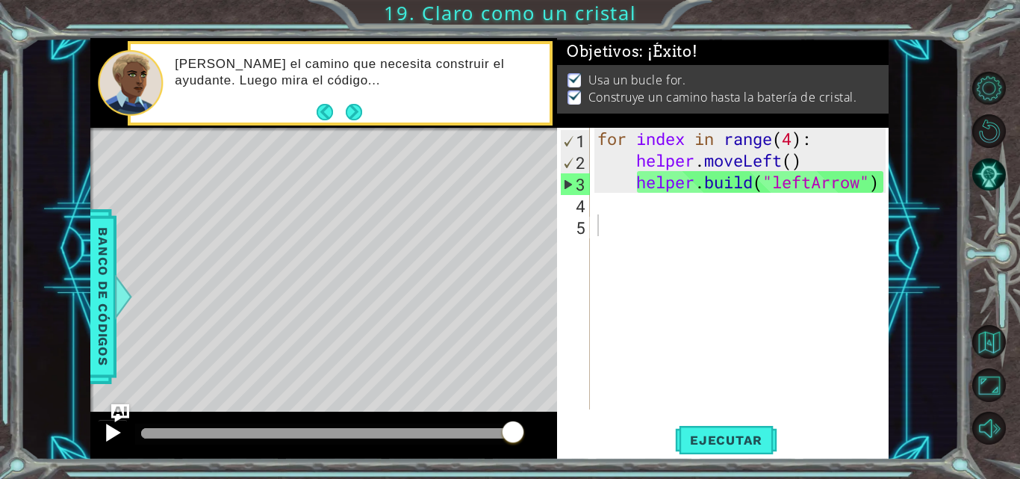
click at [0, 0] on div "Nivel de práctica Completado Claro como un cristal Metas de aprendizaje: Revisa…" at bounding box center [0, 0] width 0 height 0
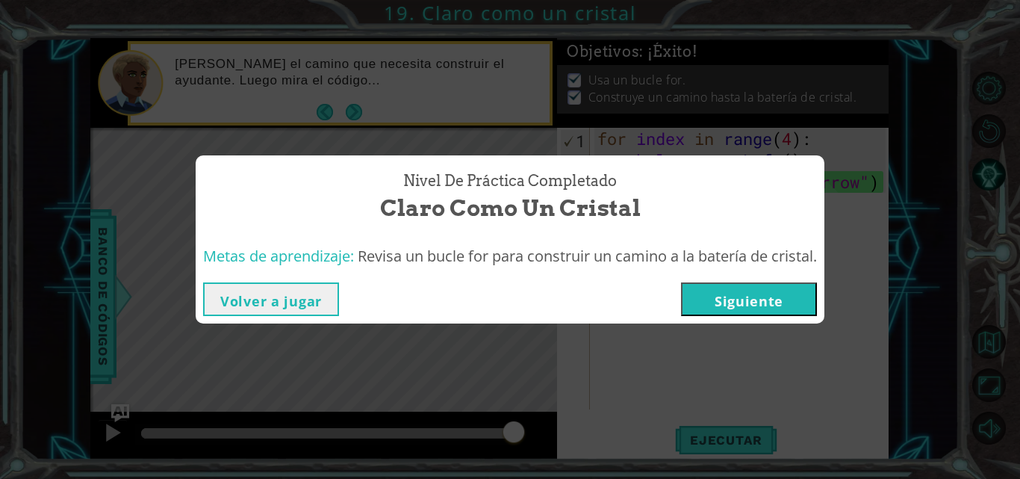
click at [741, 314] on button "Siguiente" at bounding box center [749, 299] width 136 height 34
